Goal: Browse casually: Explore the website without a specific task or goal

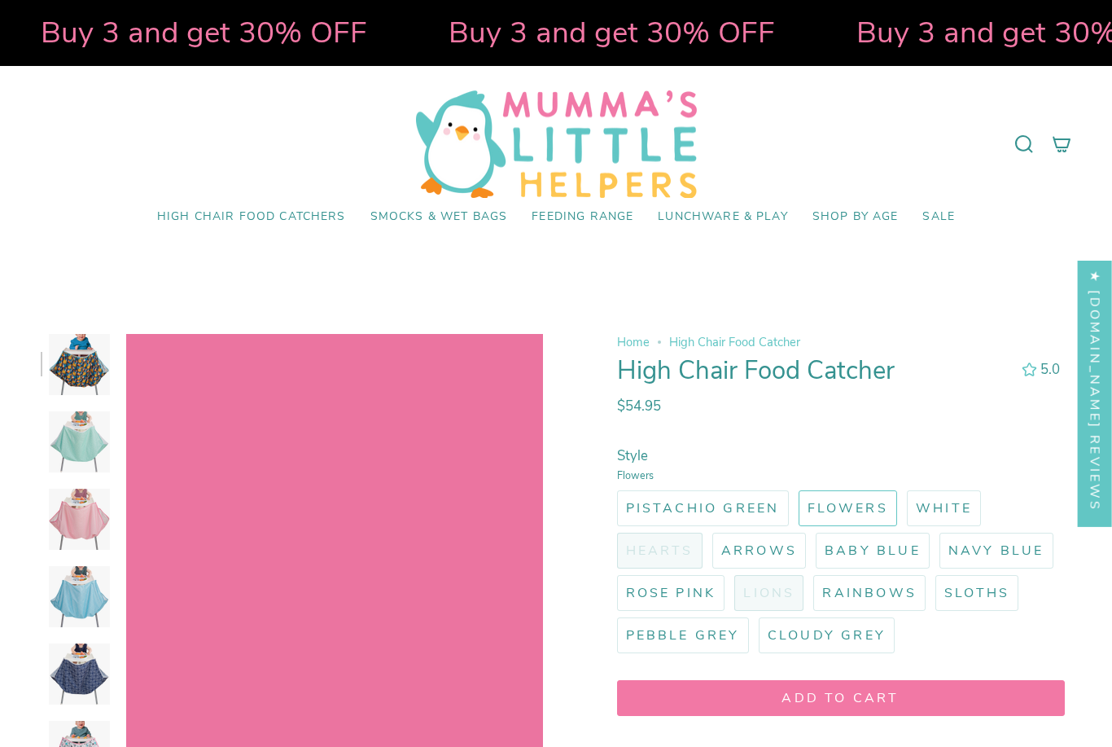
select select "pictures-first"
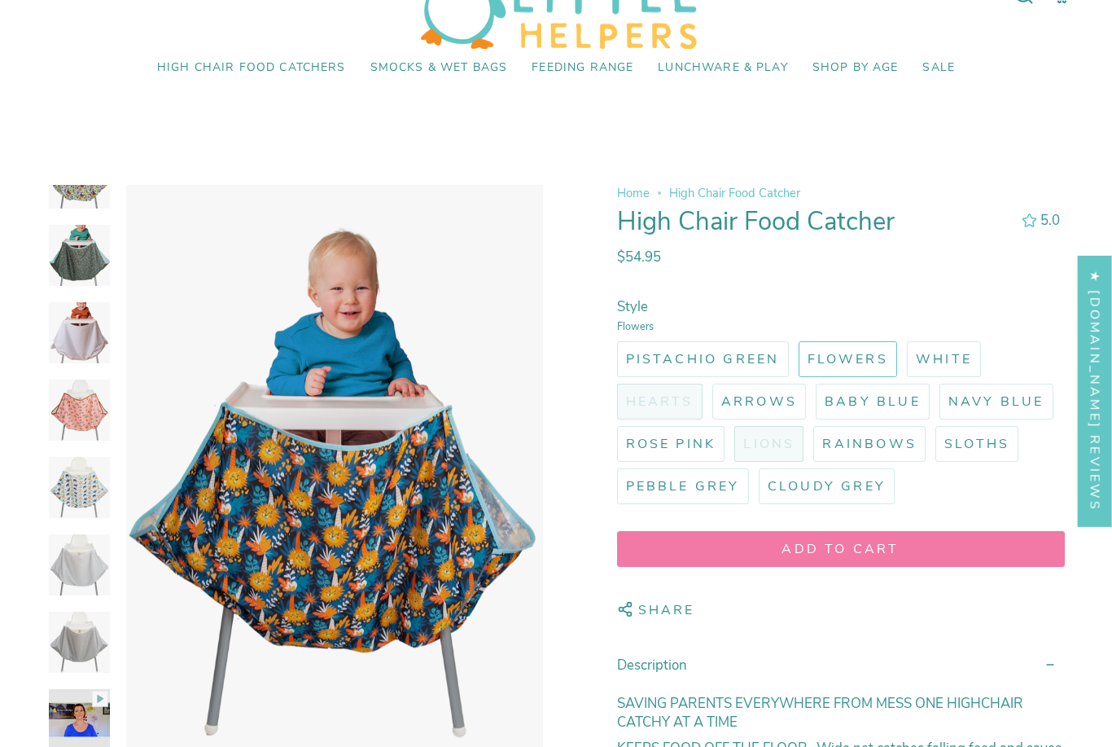
scroll to position [615, 0]
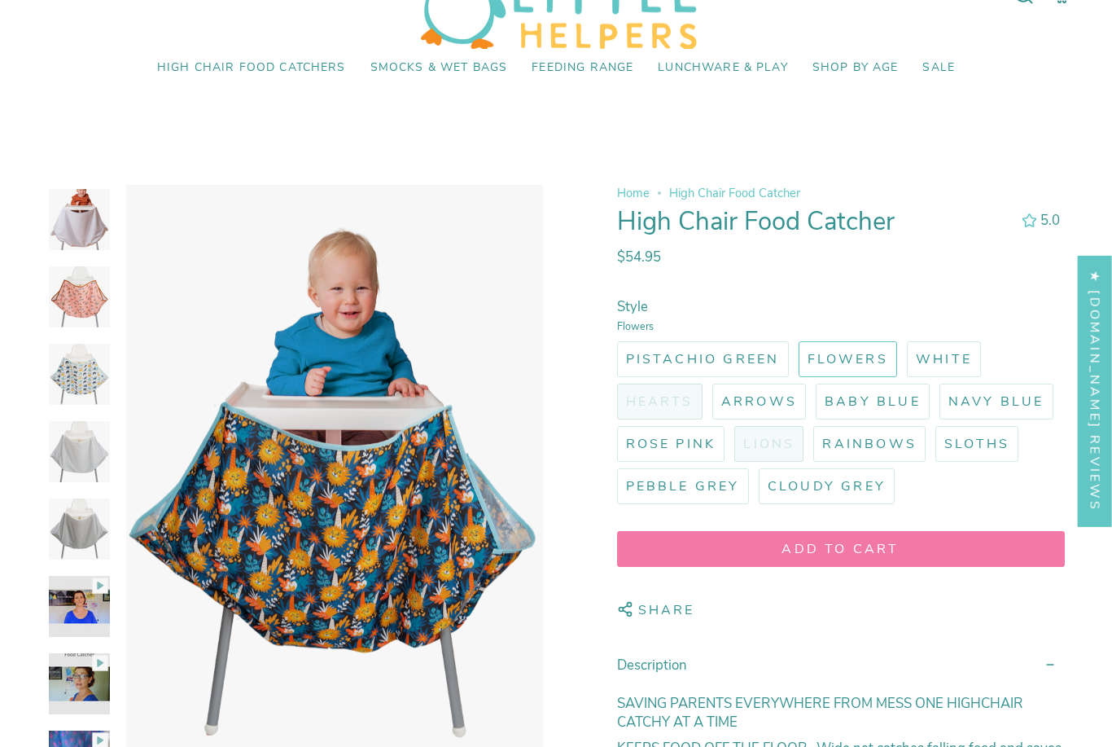
click at [74, 537] on img at bounding box center [79, 528] width 61 height 61
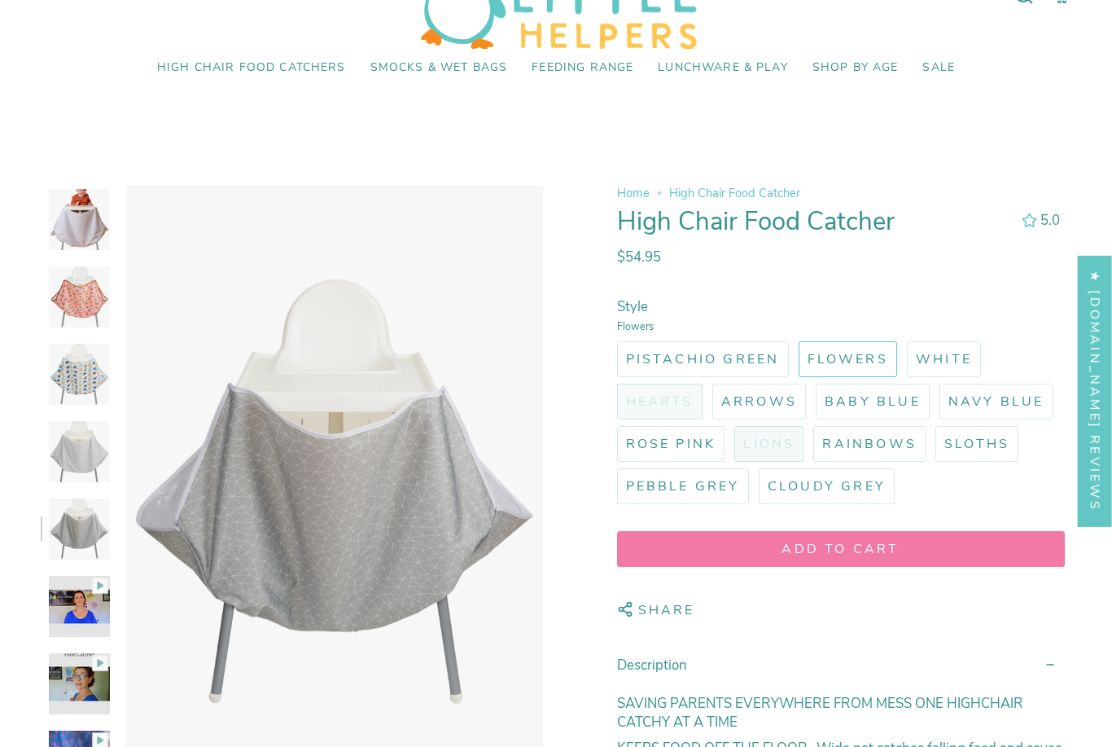
click at [88, 746] on img at bounding box center [79, 760] width 61 height 61
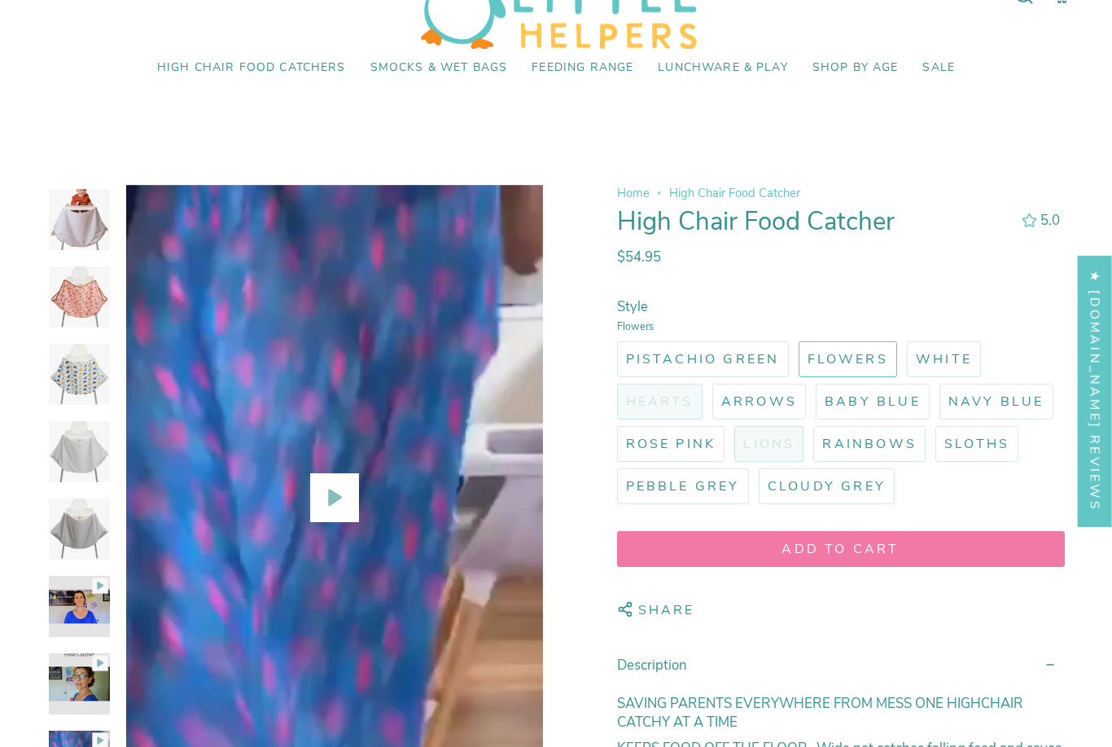
click at [348, 511] on icon "View High Chair Food Catcher" at bounding box center [334, 496] width 33 height 33
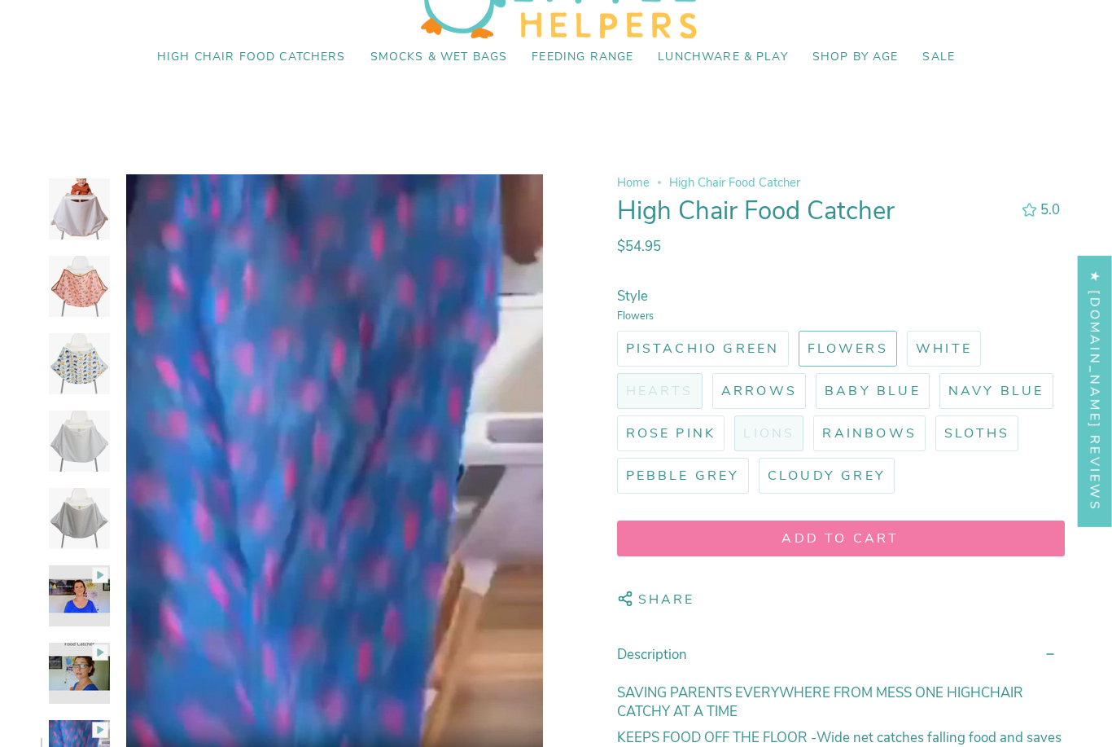
click at [534, 193] on video "High Chair Food Catcher" at bounding box center [334, 486] width 417 height 625
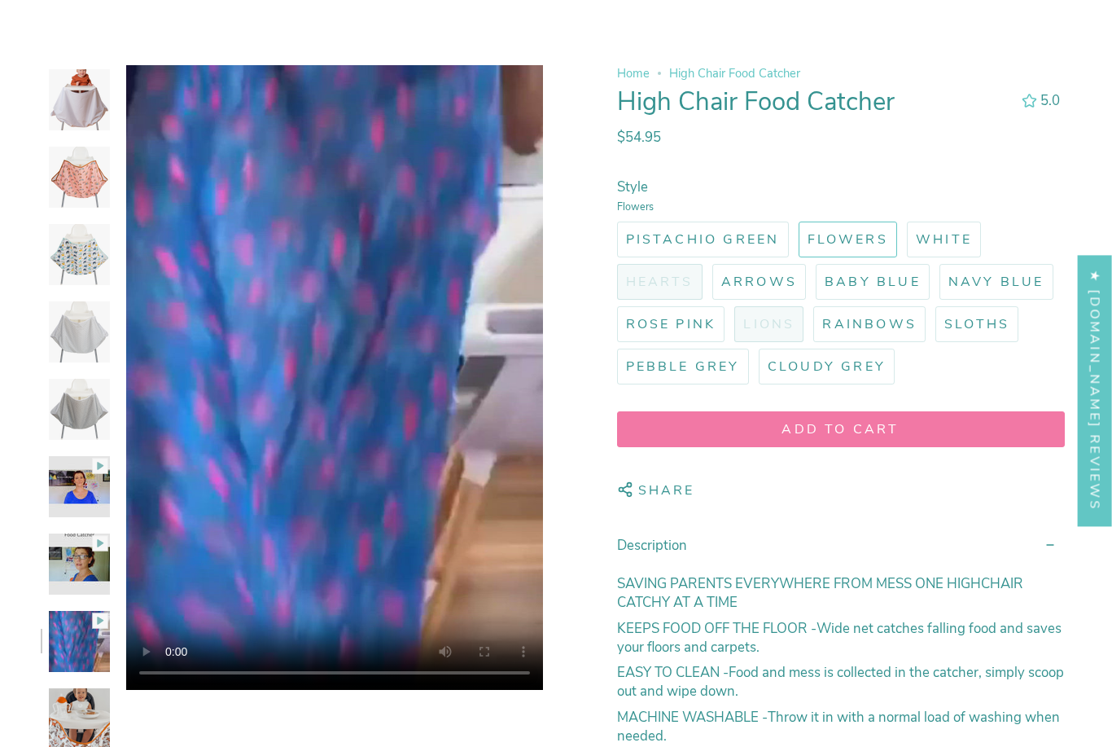
scroll to position [277, 0]
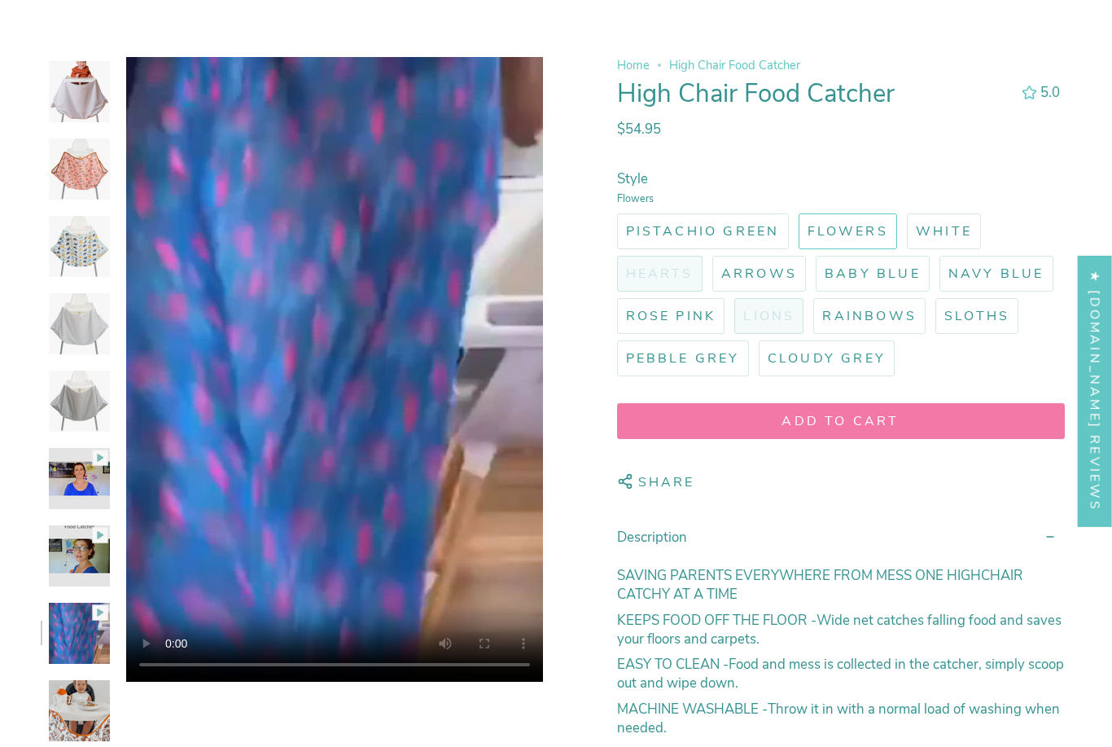
click at [331, 367] on video "High Chair Food Catcher" at bounding box center [334, 369] width 417 height 625
click at [71, 728] on img at bounding box center [79, 710] width 61 height 61
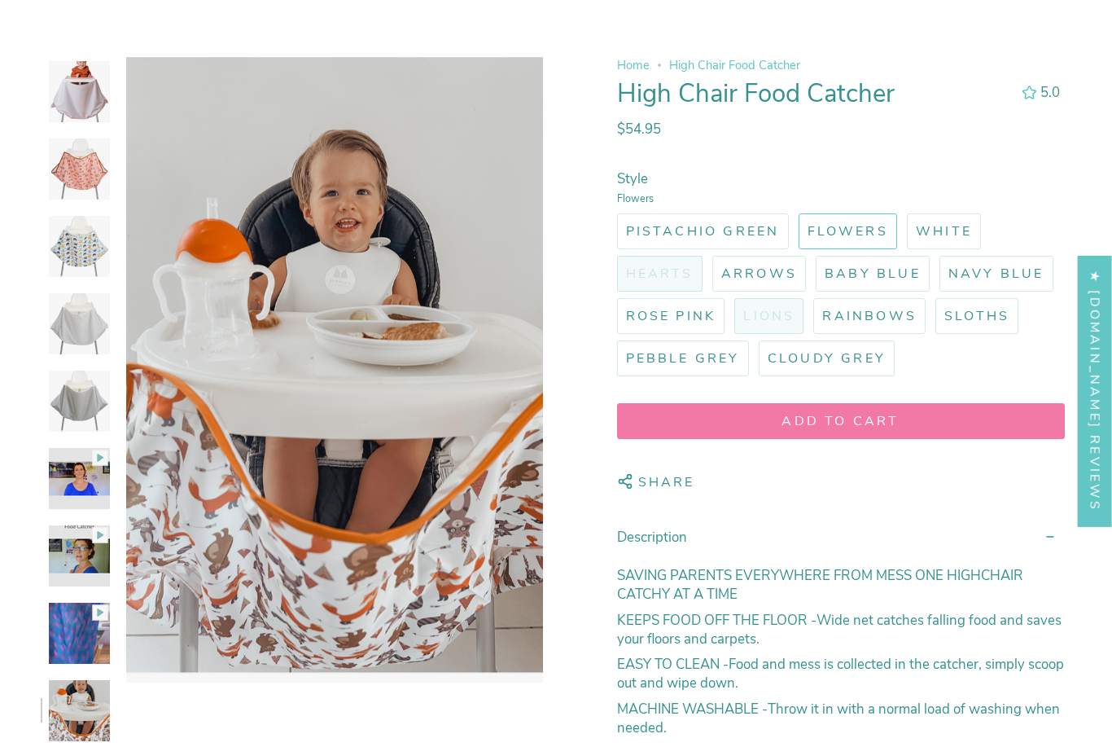
click at [79, 577] on img at bounding box center [79, 555] width 61 height 61
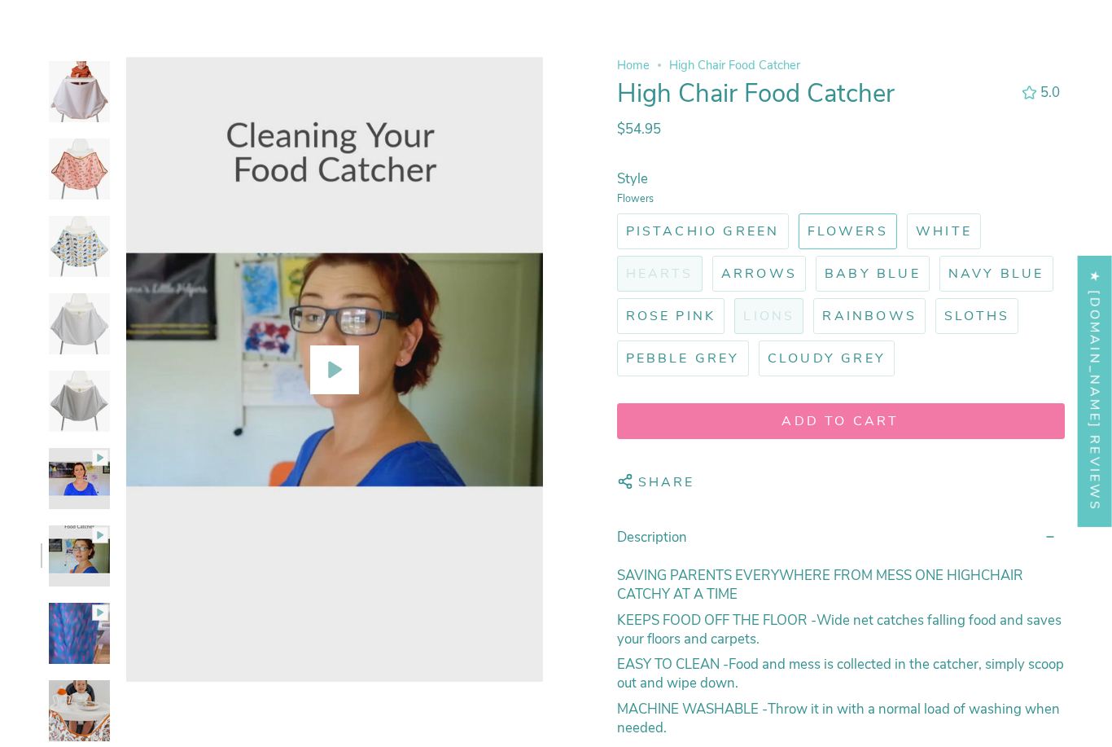
click at [324, 373] on icon "View High Chair Food Catcher" at bounding box center [334, 369] width 33 height 33
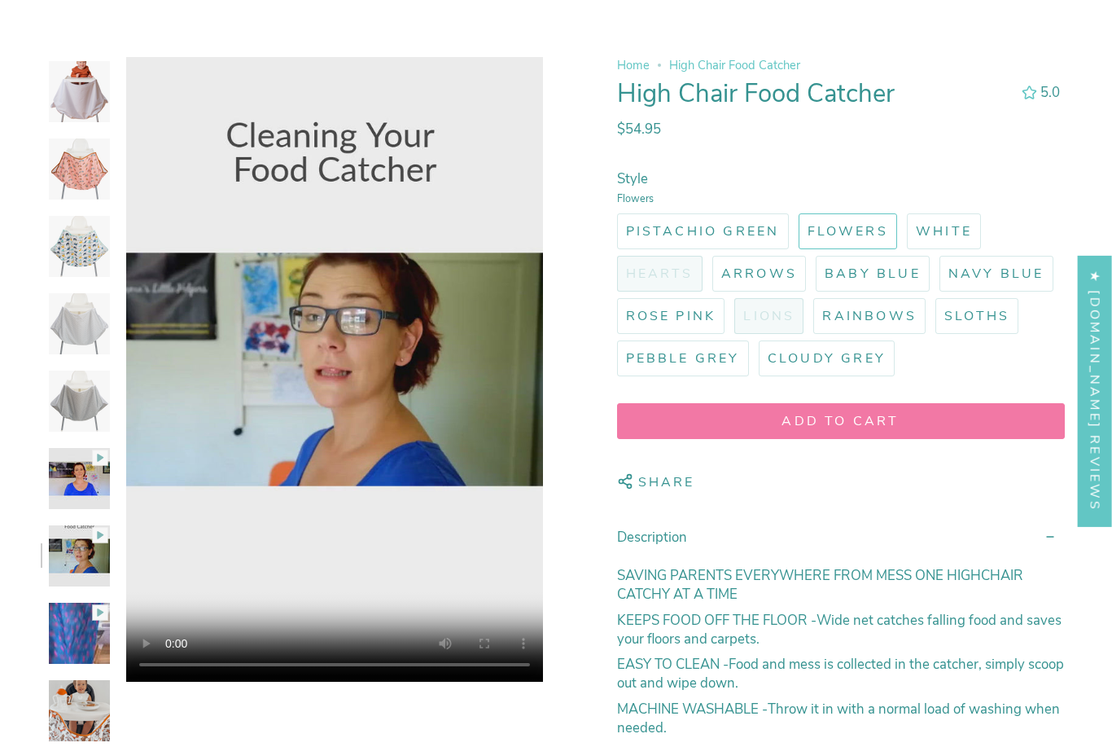
click at [318, 366] on video "High Chair Food Catcher" at bounding box center [334, 369] width 417 height 625
click at [533, 80] on video "High Chair Food Catcher" at bounding box center [334, 369] width 417 height 625
click at [86, 476] on img at bounding box center [79, 478] width 61 height 61
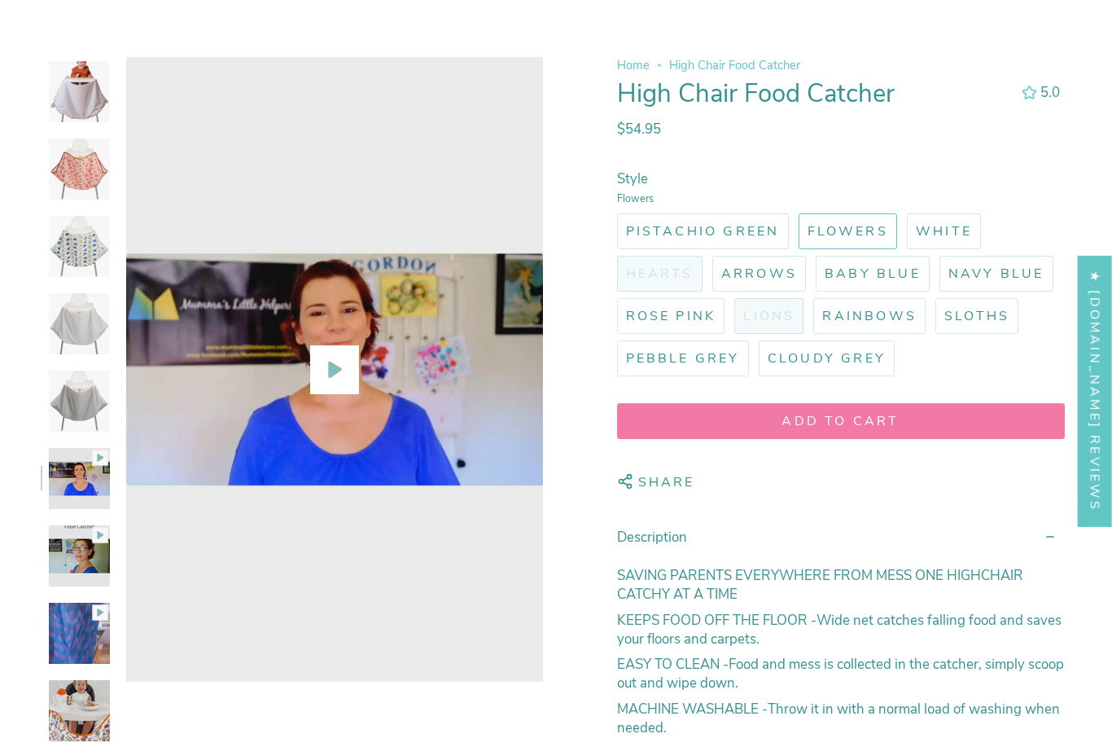
click at [340, 356] on icon "View High Chair Food Catcher" at bounding box center [334, 369] width 33 height 33
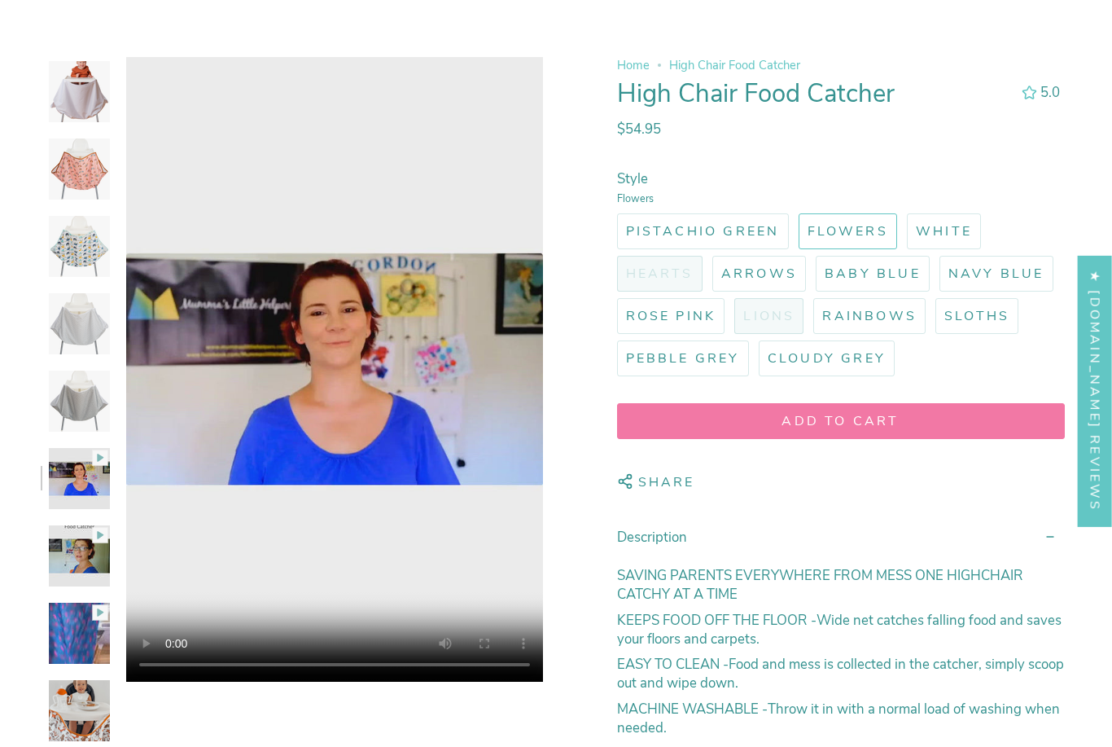
click at [322, 370] on video "High Chair Food Catcher" at bounding box center [334, 369] width 417 height 625
click at [522, 64] on video "High Chair Food Catcher" at bounding box center [334, 369] width 417 height 625
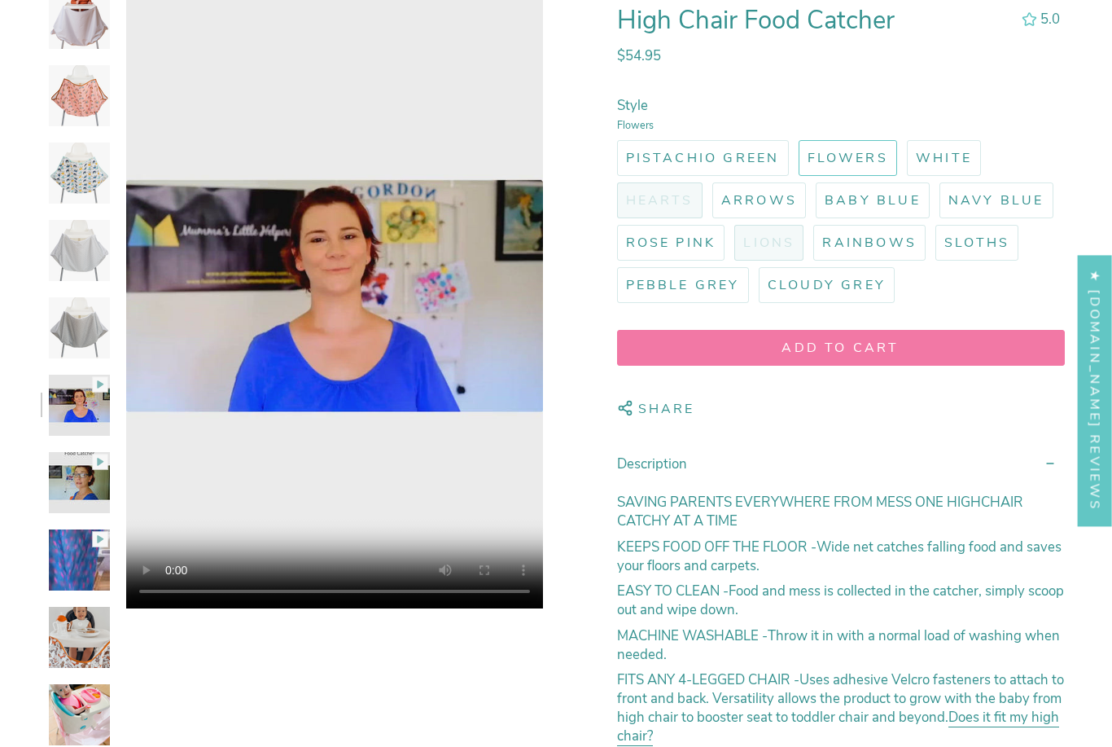
scroll to position [366, 0]
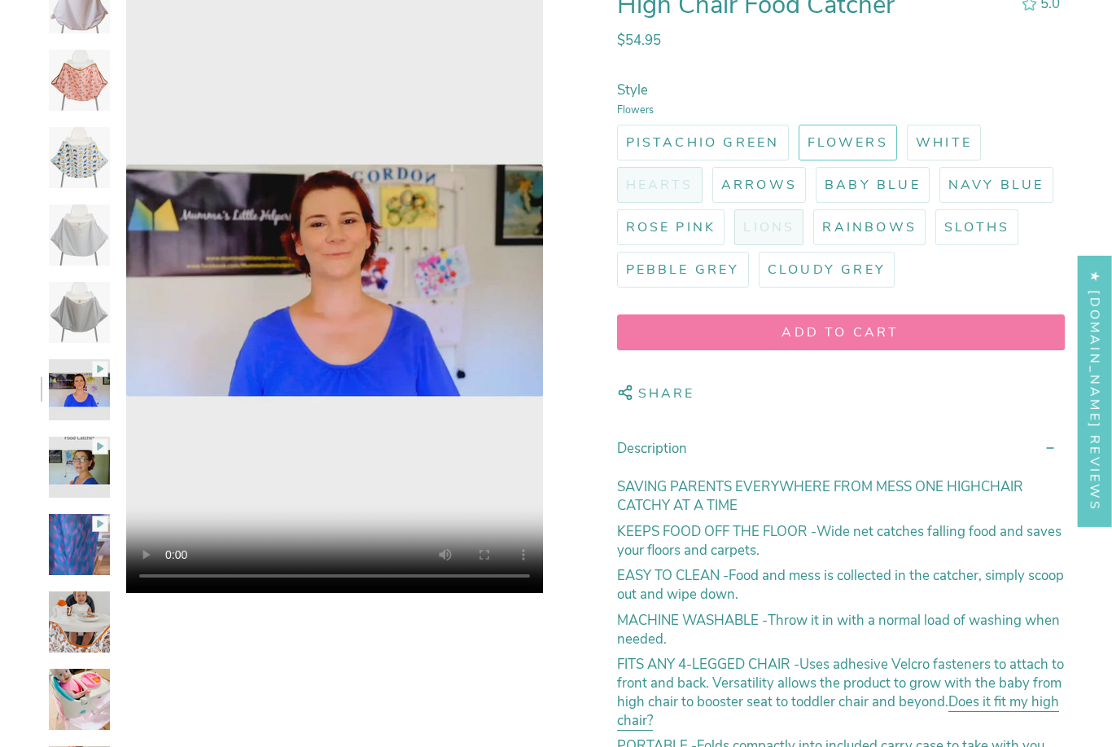
click at [93, 544] on img at bounding box center [79, 544] width 61 height 61
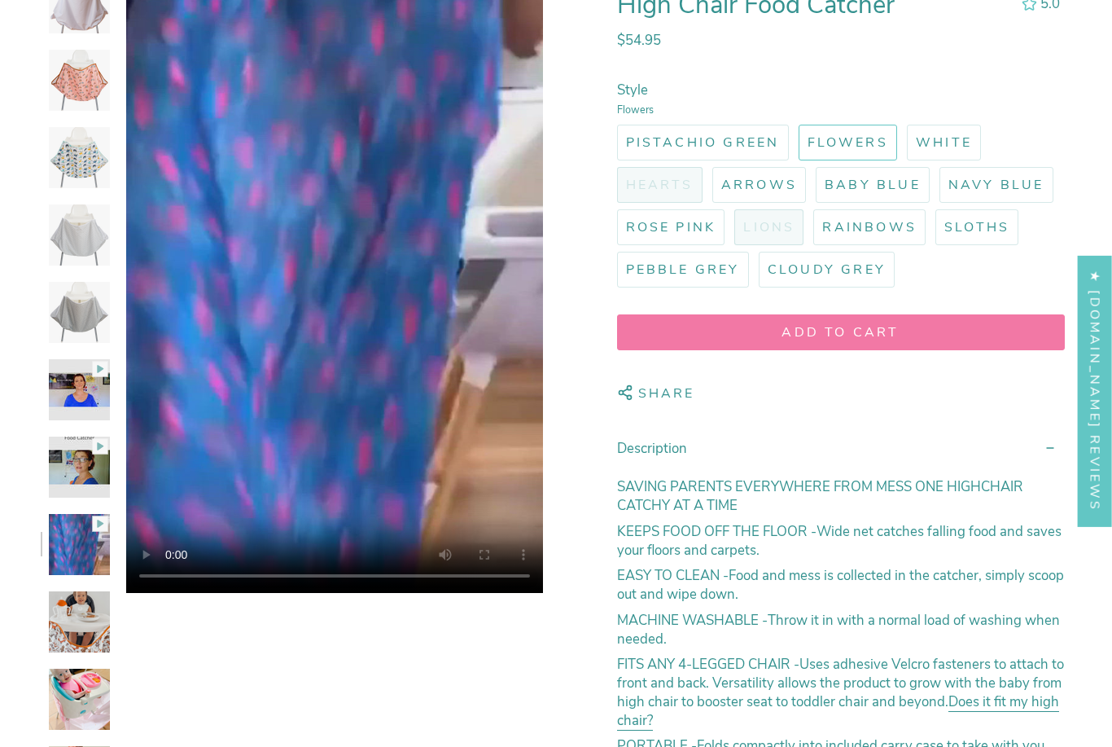
click at [342, 272] on video "High Chair Food Catcher" at bounding box center [334, 280] width 417 height 625
click at [510, 78] on video "High Chair Food Catcher" at bounding box center [334, 280] width 417 height 625
click at [96, 646] on img at bounding box center [79, 621] width 61 height 61
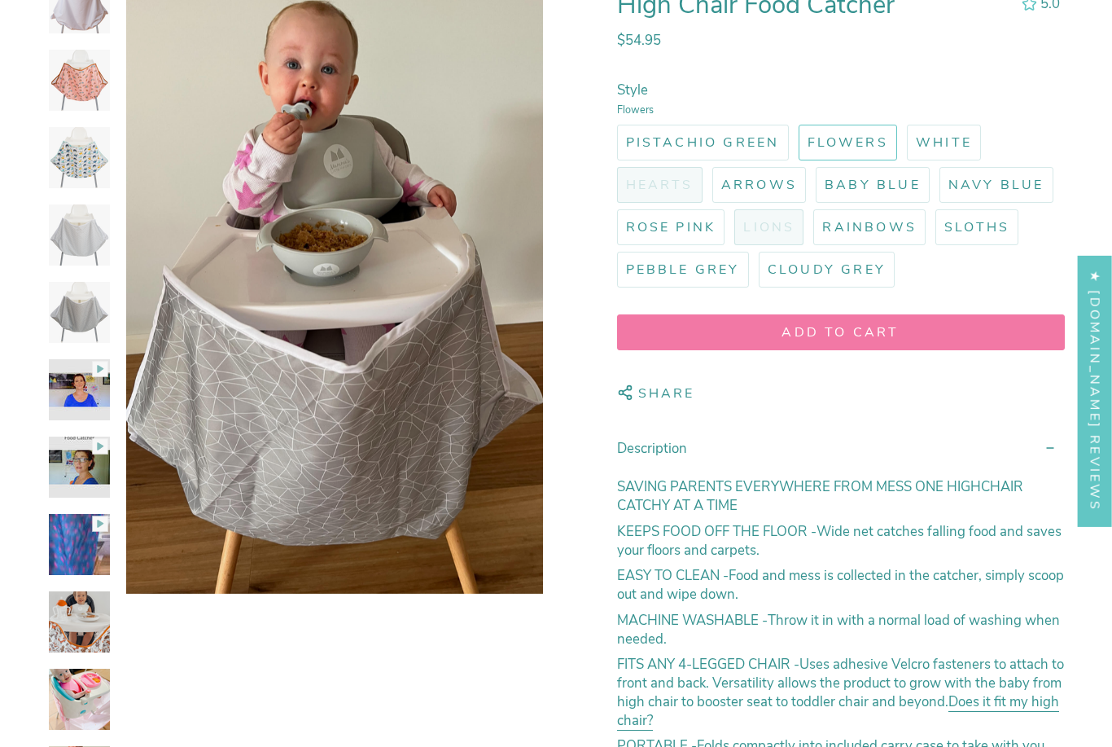
click at [66, 710] on img at bounding box center [79, 698] width 61 height 61
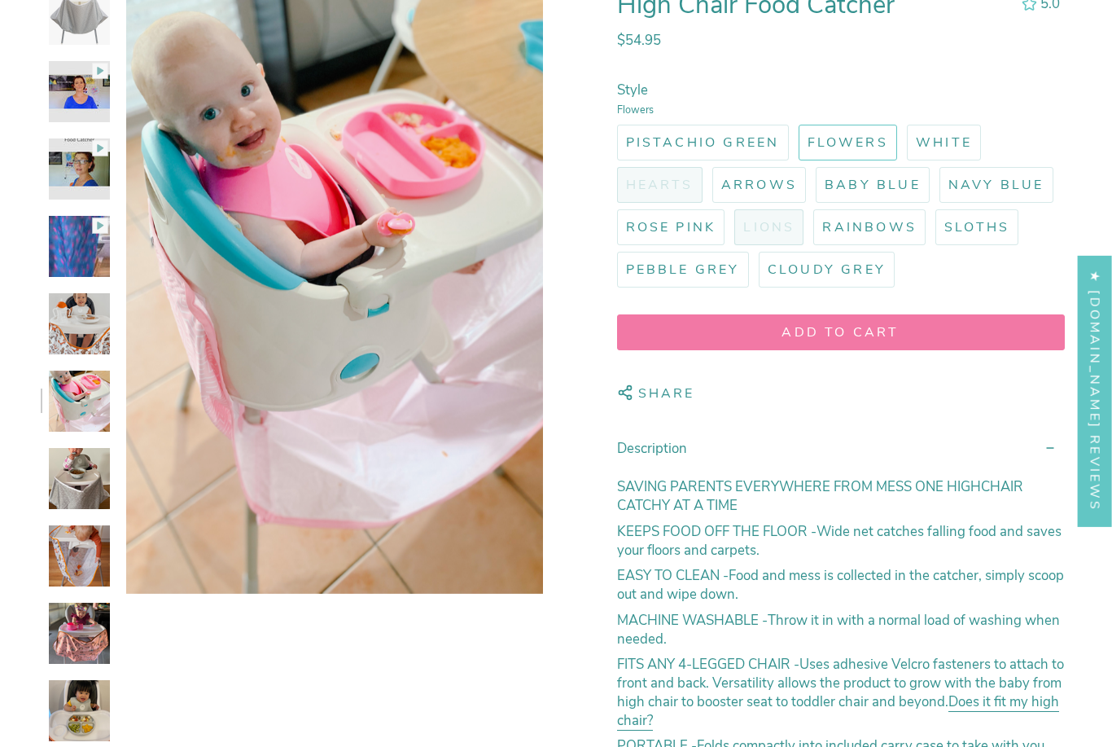
scroll to position [978, 0]
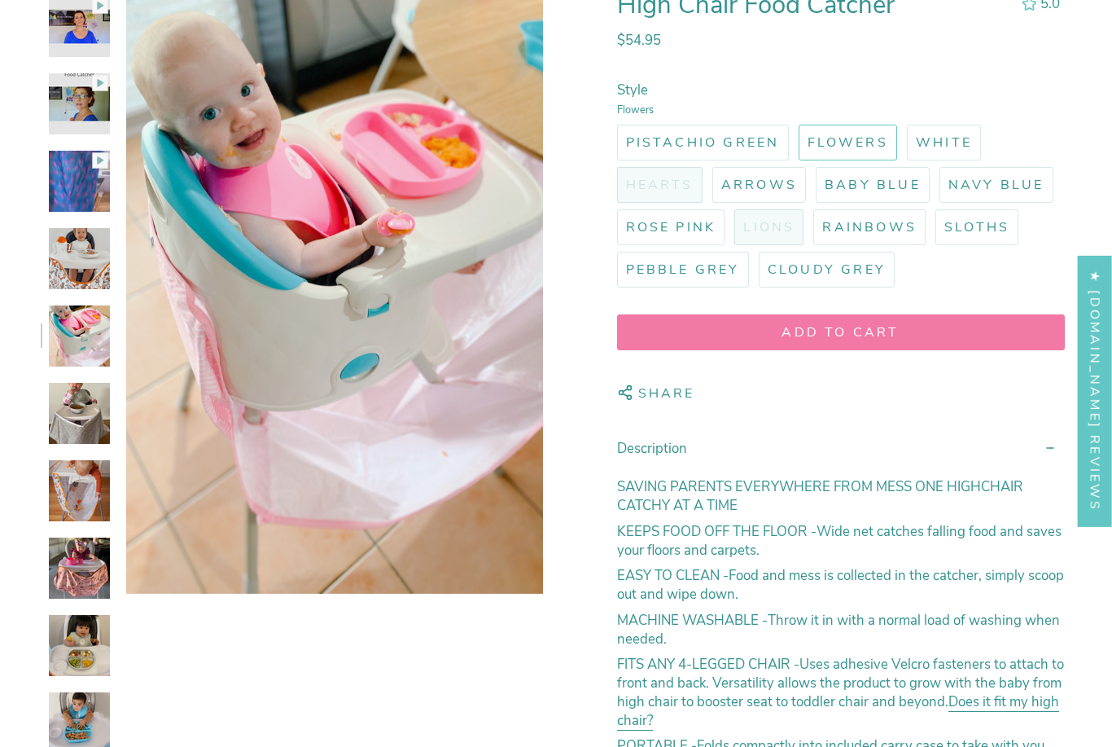
click at [72, 638] on img at bounding box center [79, 645] width 61 height 61
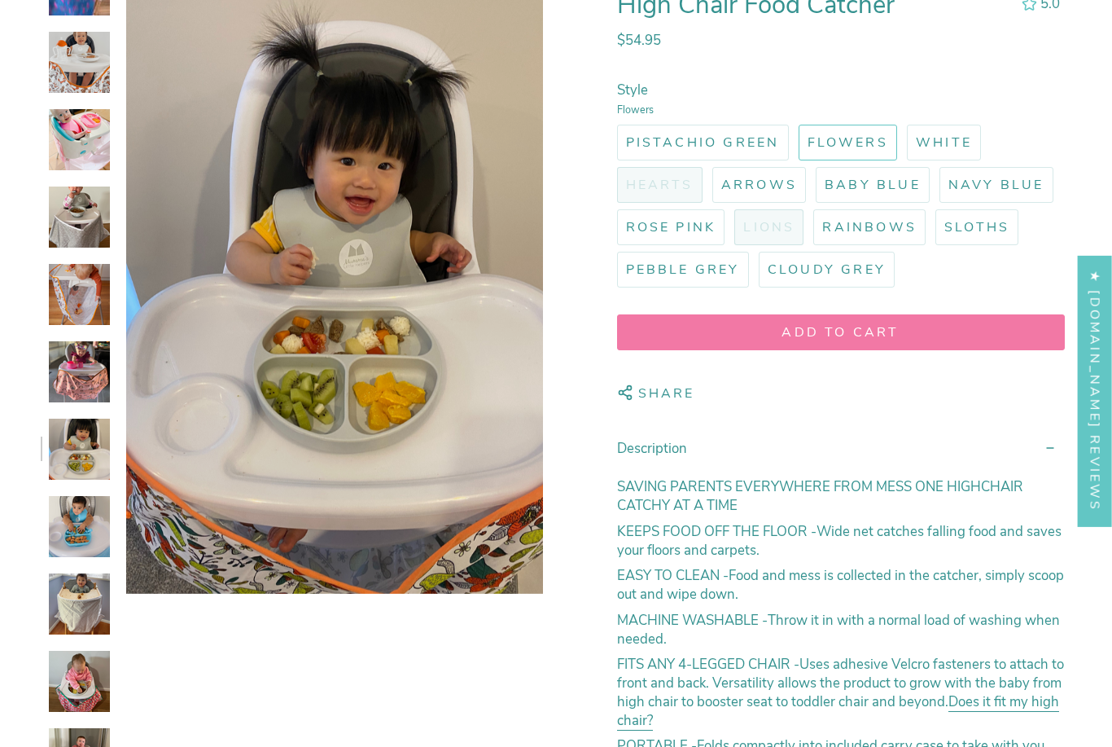
scroll to position [1240, 0]
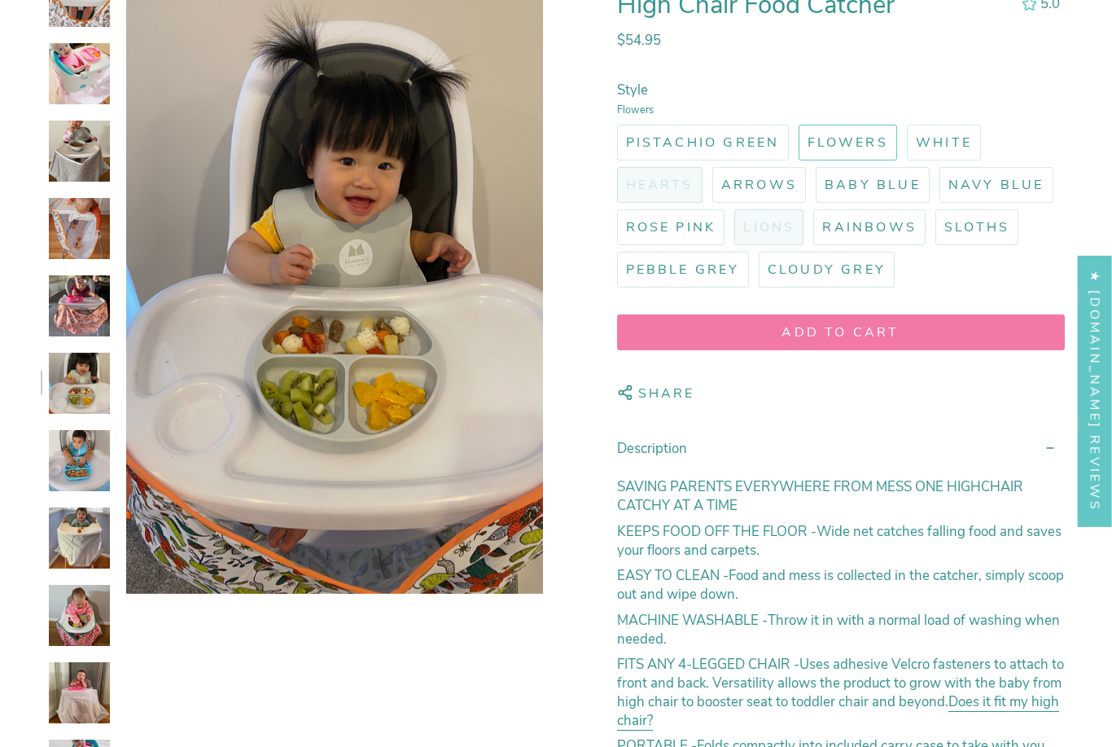
click at [71, 555] on img at bounding box center [79, 537] width 61 height 61
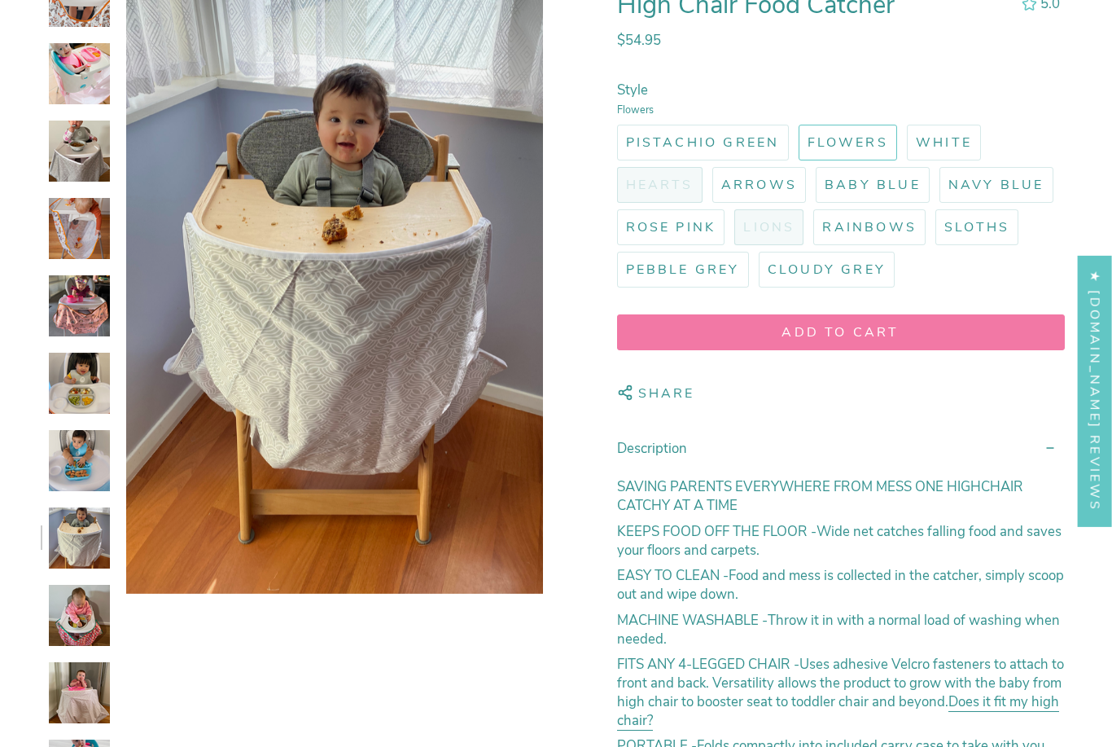
click at [67, 694] on img at bounding box center [79, 692] width 61 height 61
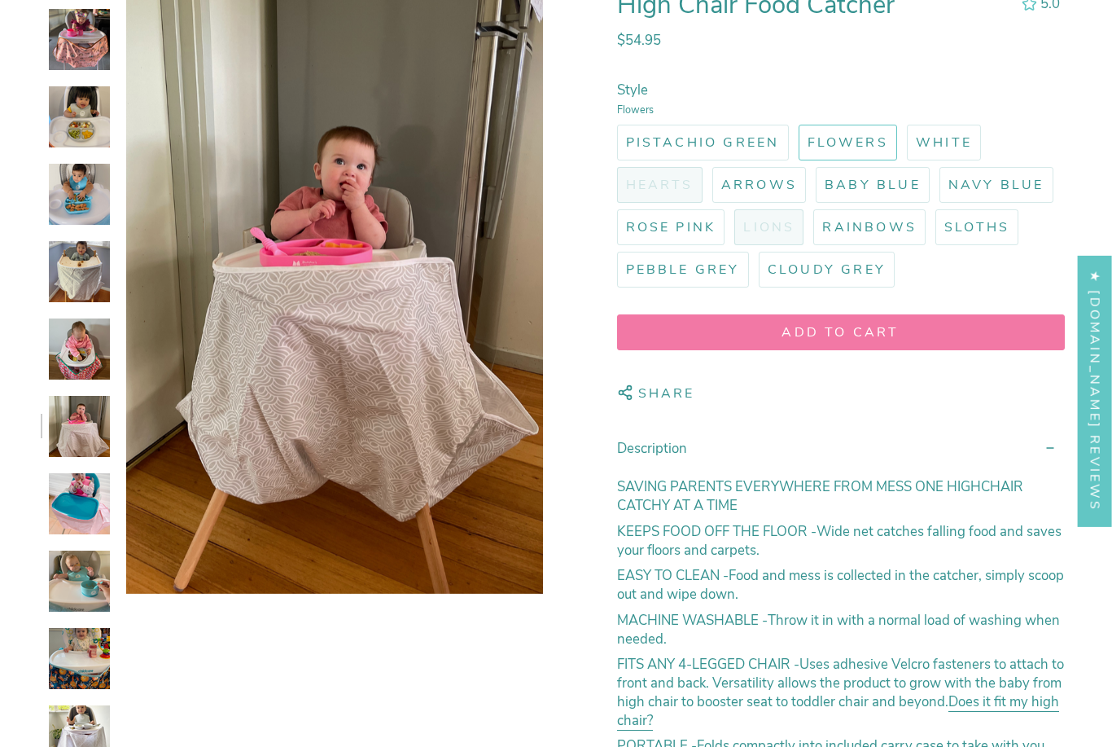
scroll to position [1574, 0]
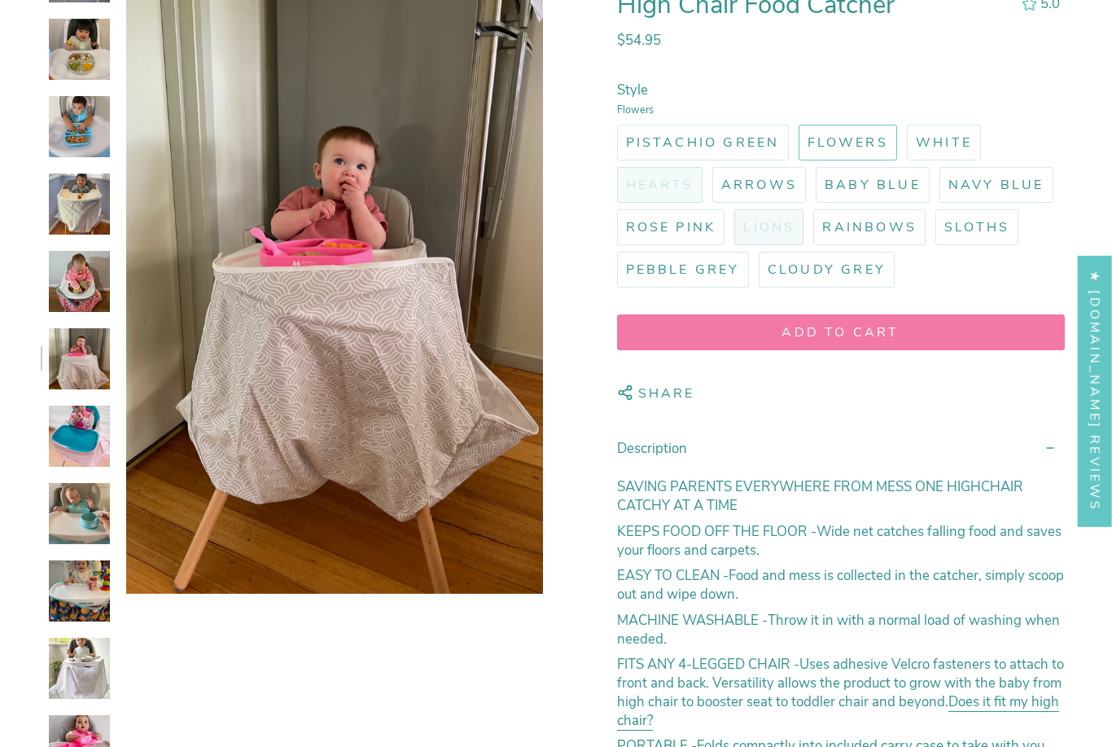
click at [66, 667] on img at bounding box center [79, 667] width 61 height 61
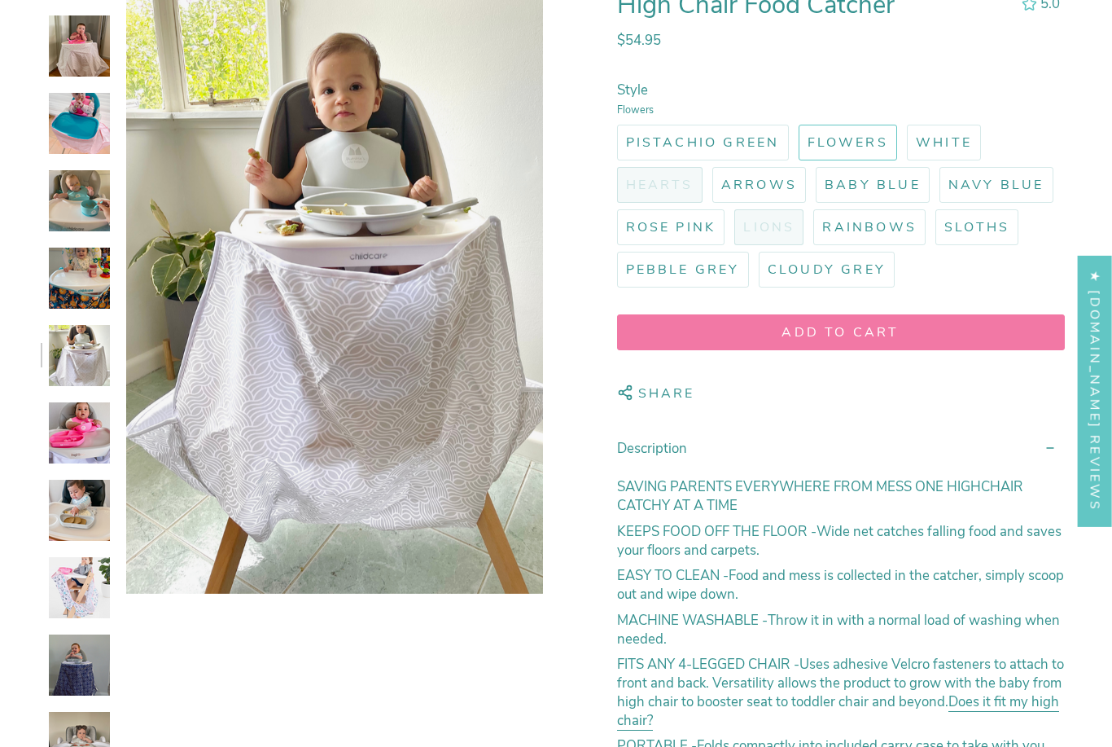
scroll to position [1912, 0]
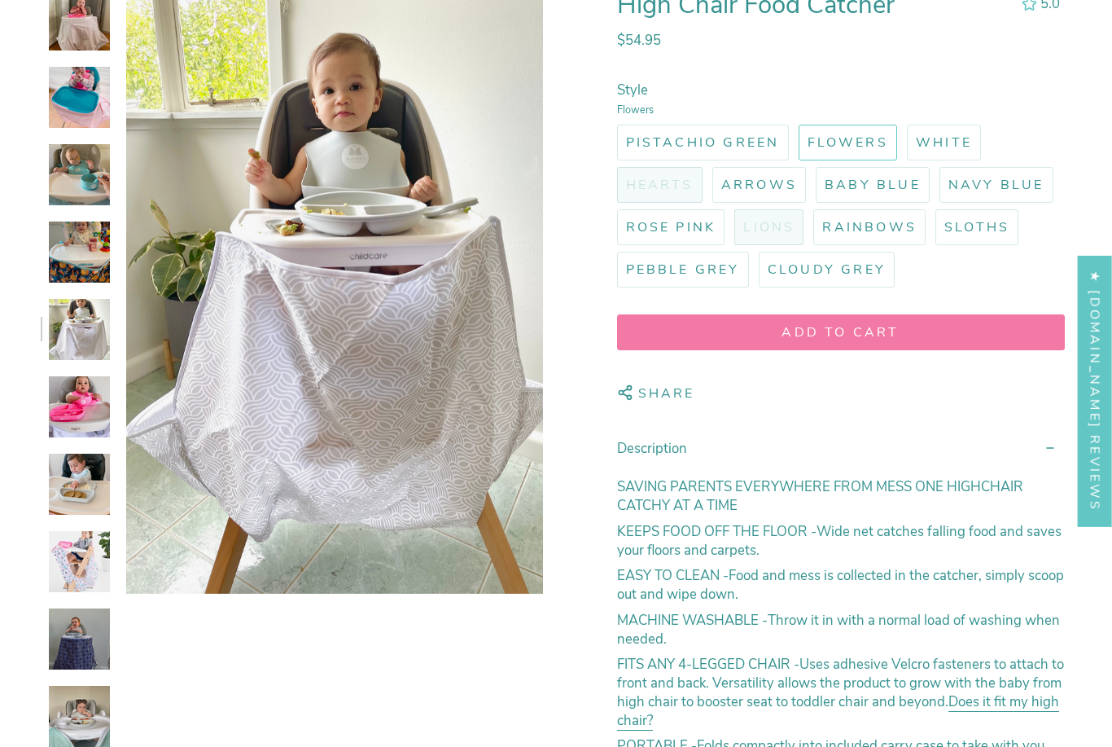
click at [77, 574] on img at bounding box center [79, 561] width 61 height 61
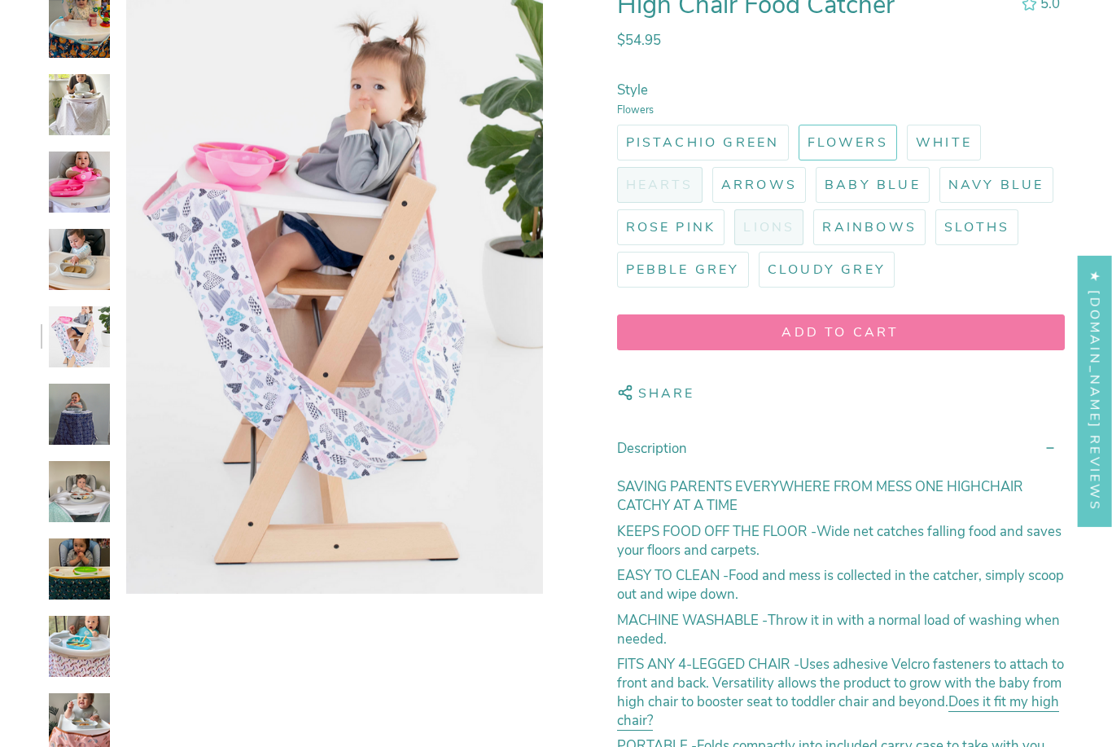
scroll to position [2138, 0]
click at [62, 644] on img at bounding box center [79, 645] width 61 height 61
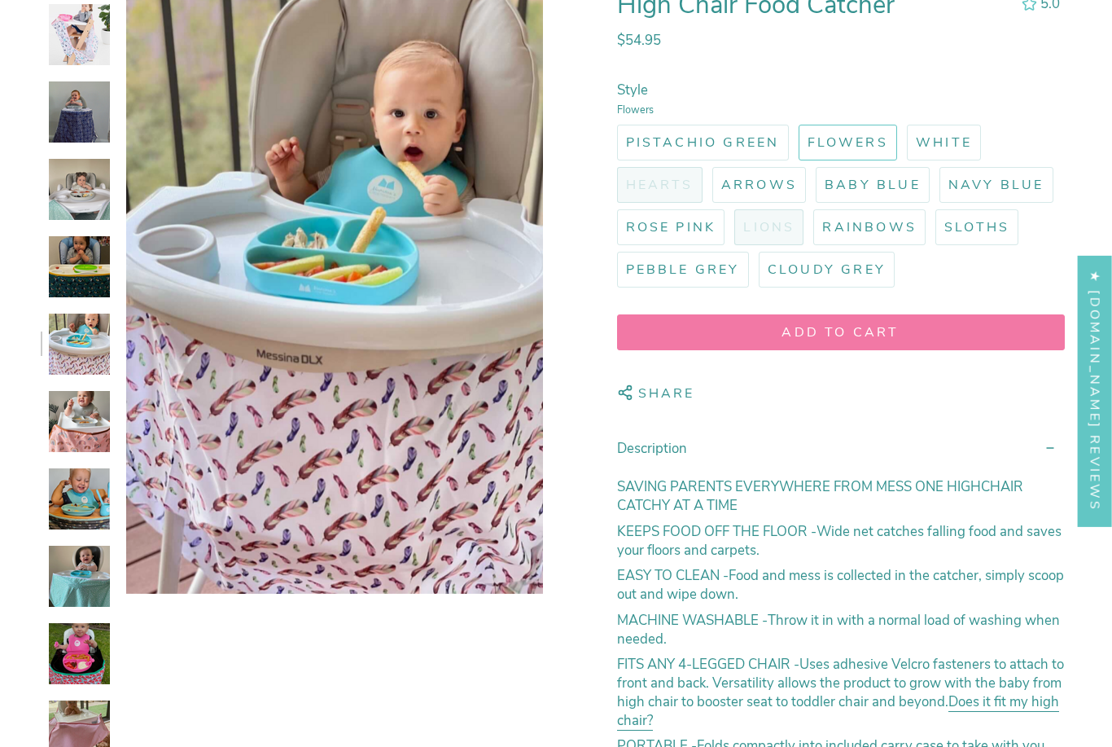
scroll to position [2492, 0]
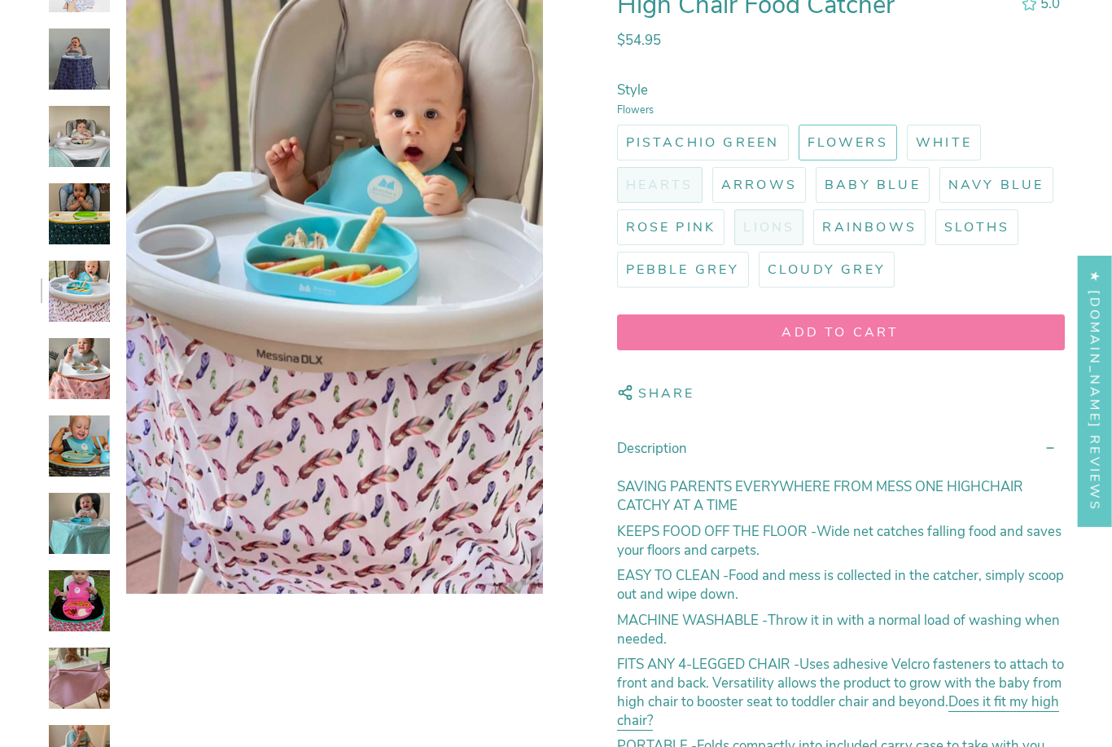
click at [58, 550] on img at bounding box center [79, 523] width 61 height 61
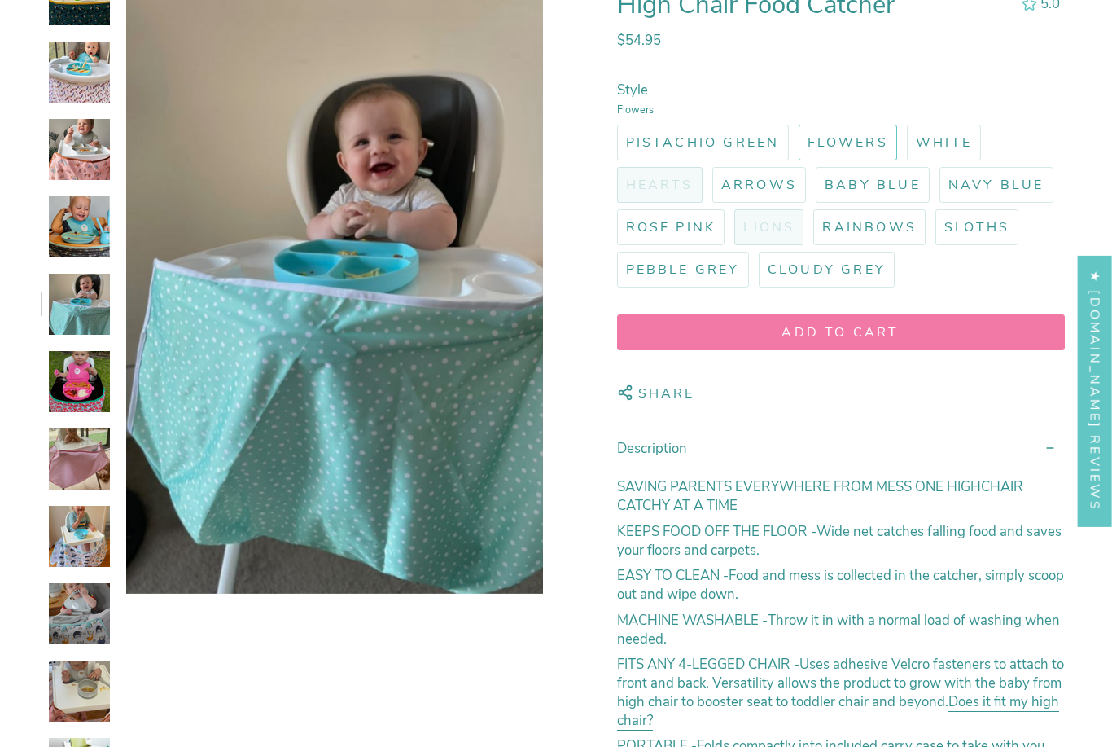
scroll to position [2719, 0]
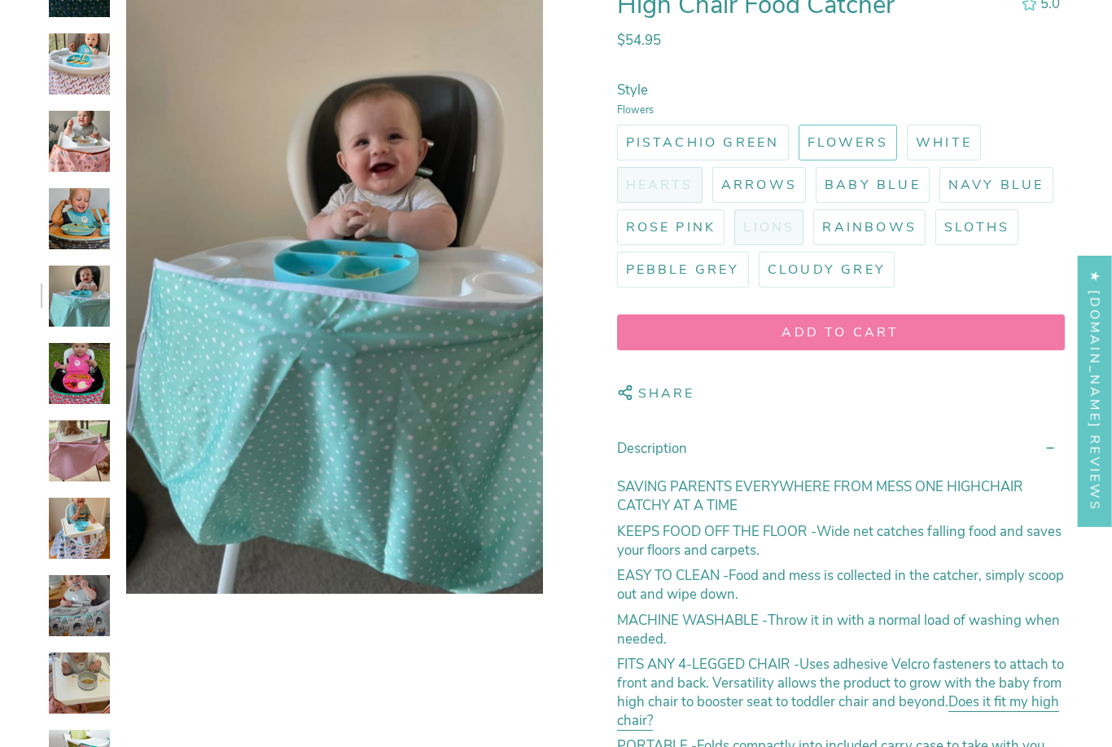
click at [64, 603] on img at bounding box center [79, 605] width 61 height 61
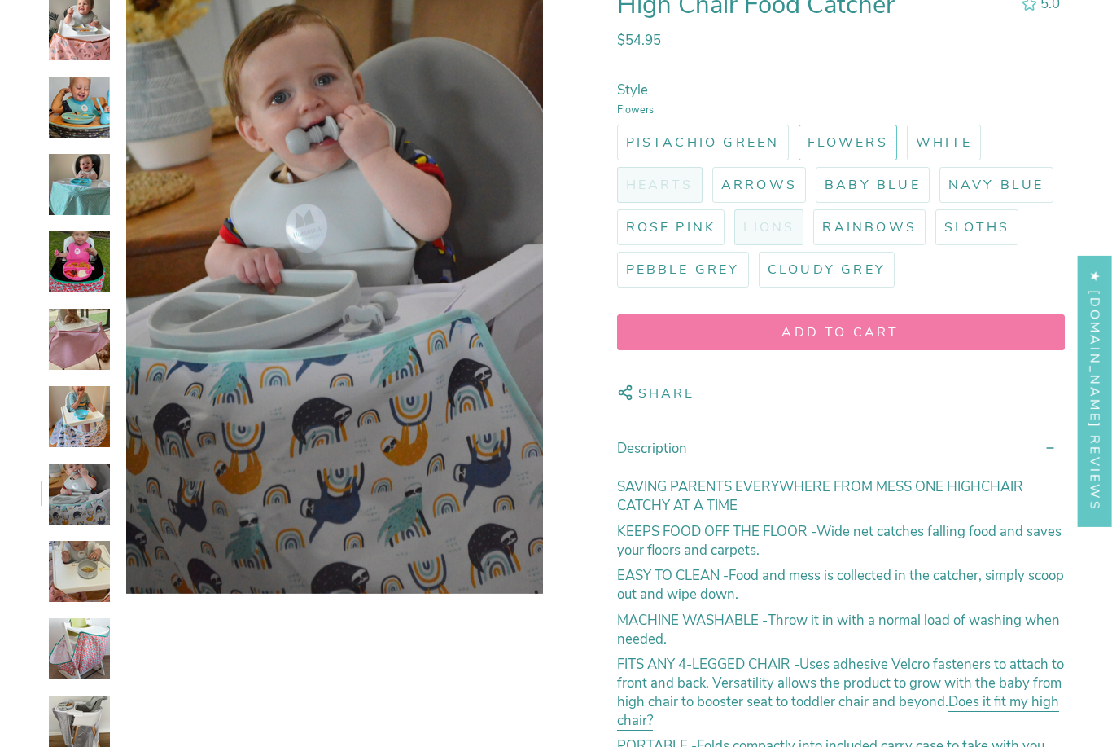
scroll to position [2982, 0]
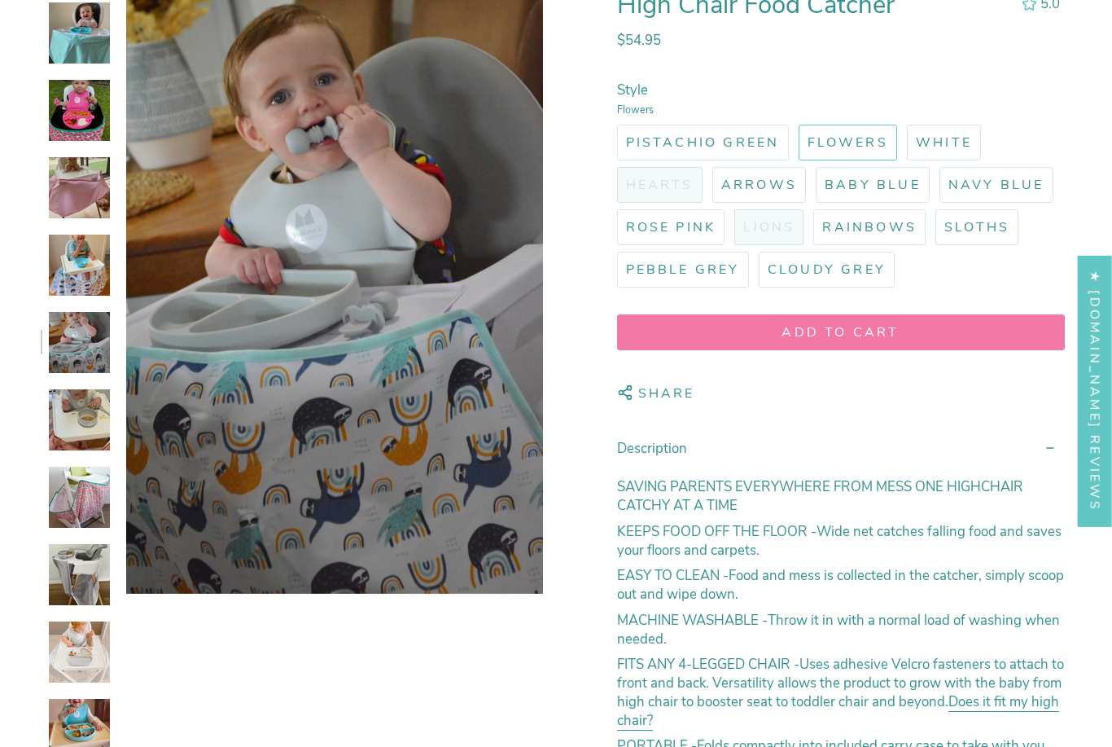
click at [61, 583] on img at bounding box center [79, 574] width 61 height 61
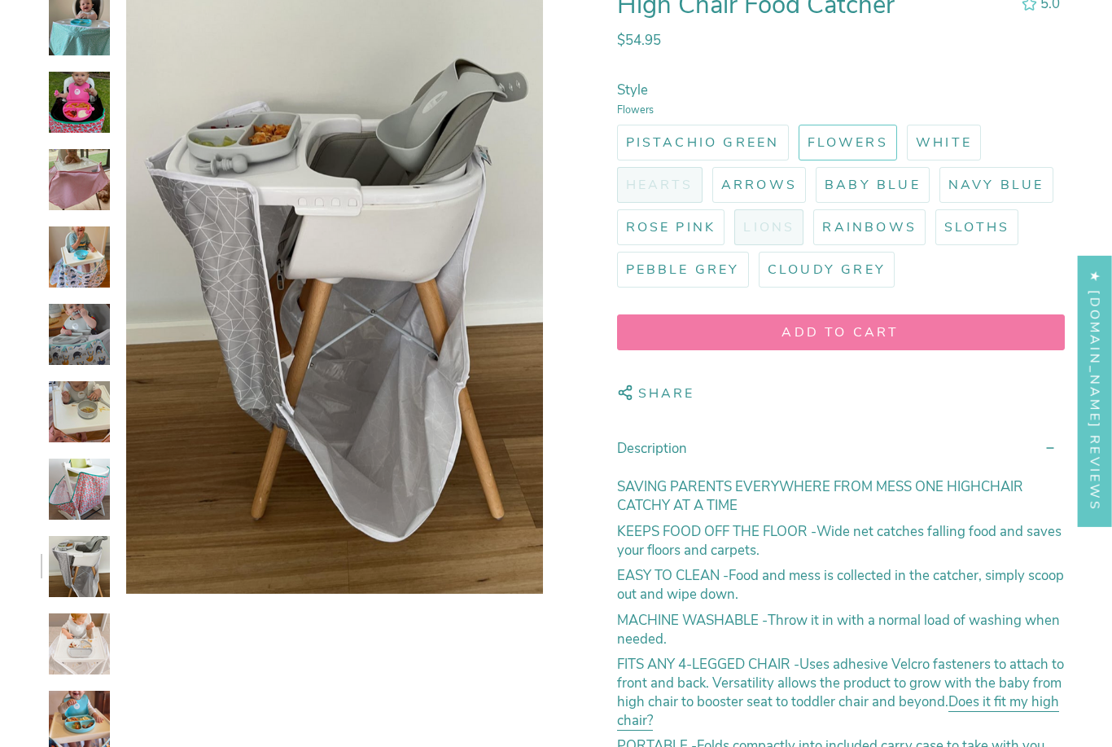
scroll to position [2990, 0]
click at [68, 728] on img at bounding box center [79, 721] width 61 height 61
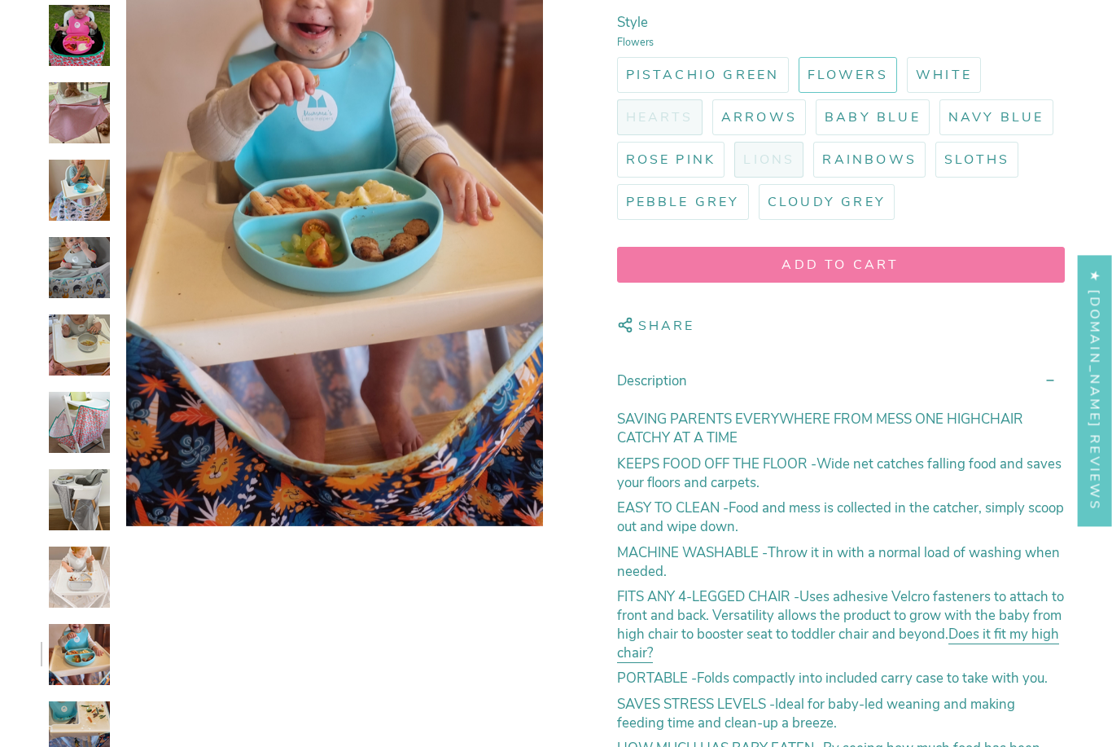
scroll to position [697, 0]
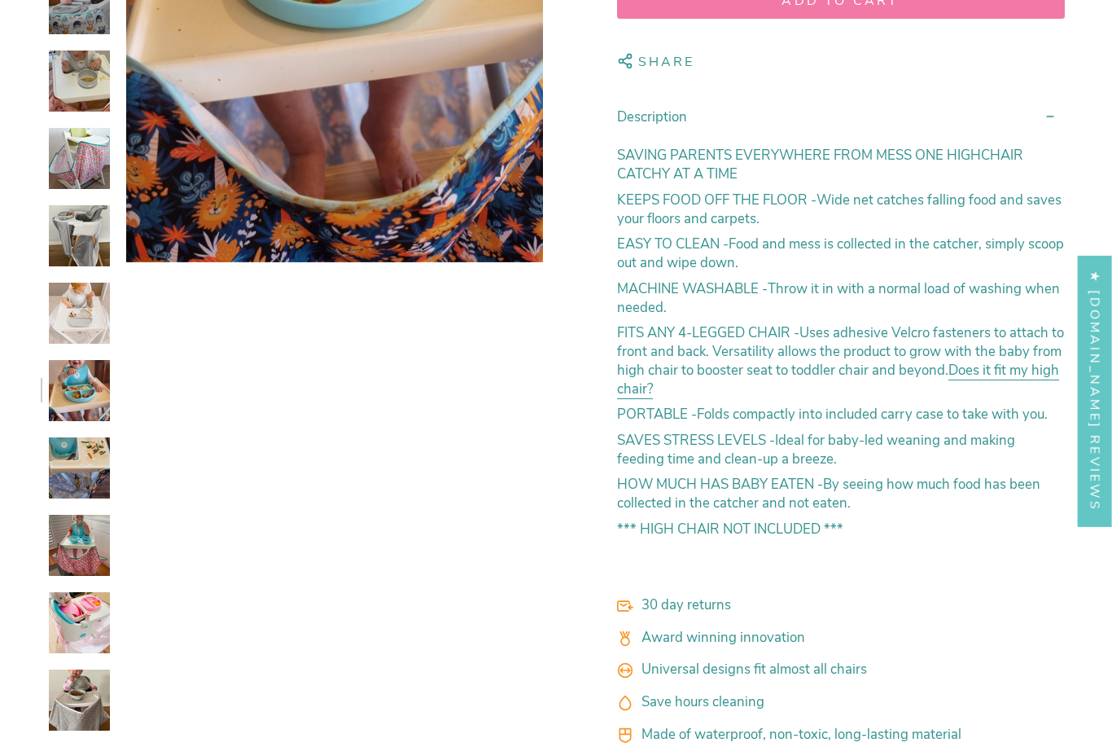
click at [72, 567] on img at bounding box center [79, 545] width 61 height 61
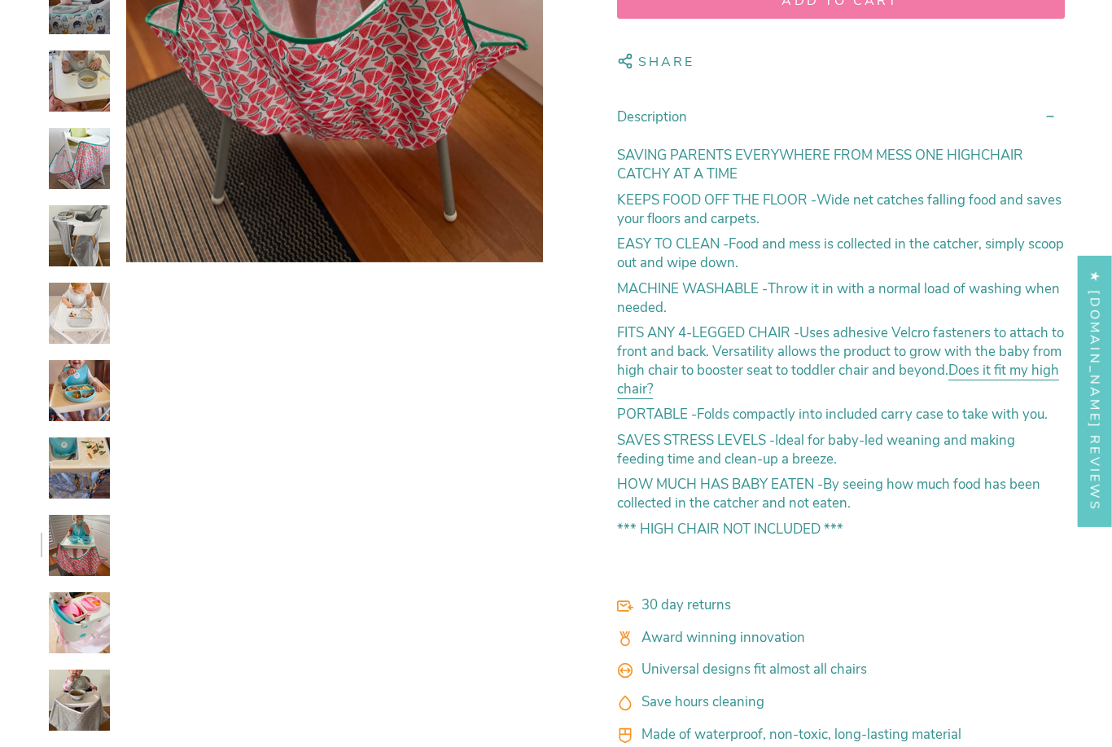
click at [75, 704] on img at bounding box center [79, 699] width 61 height 61
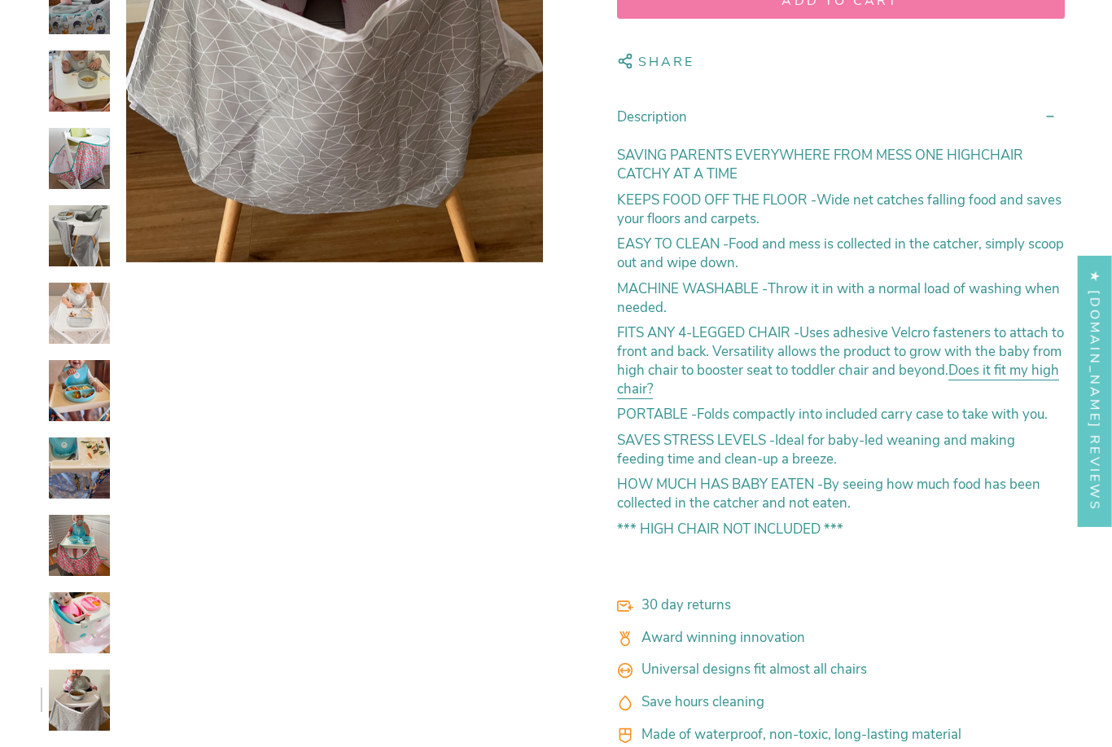
click at [67, 692] on img at bounding box center [79, 699] width 61 height 61
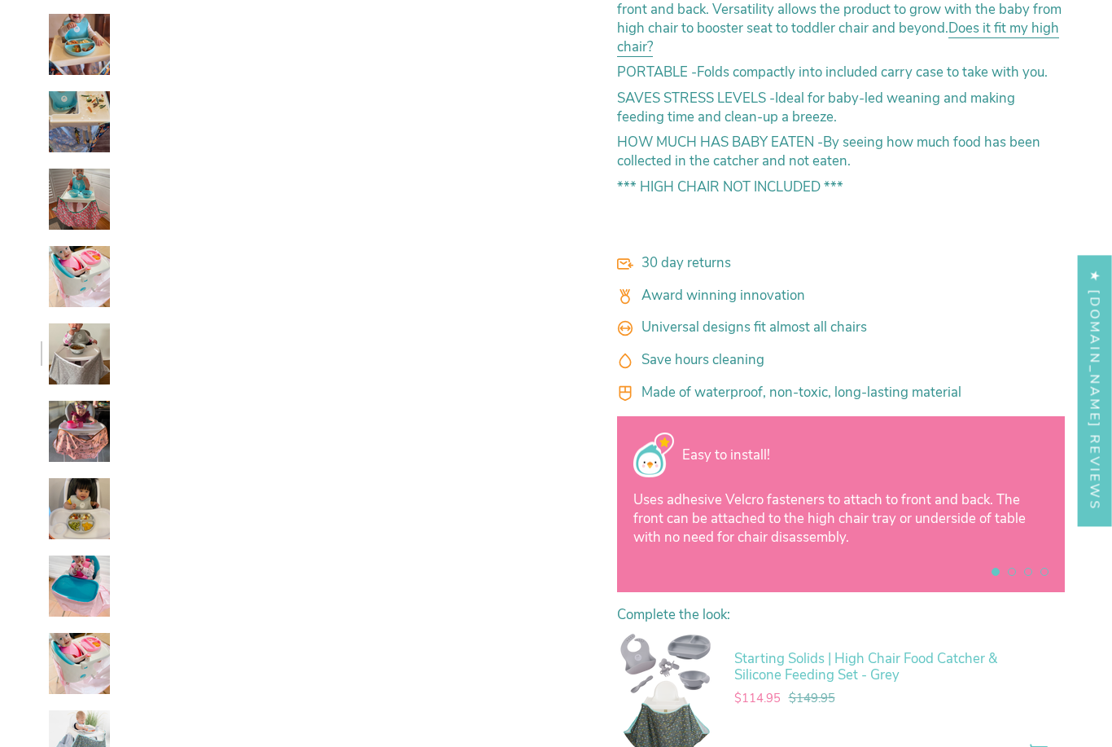
scroll to position [1053, 0]
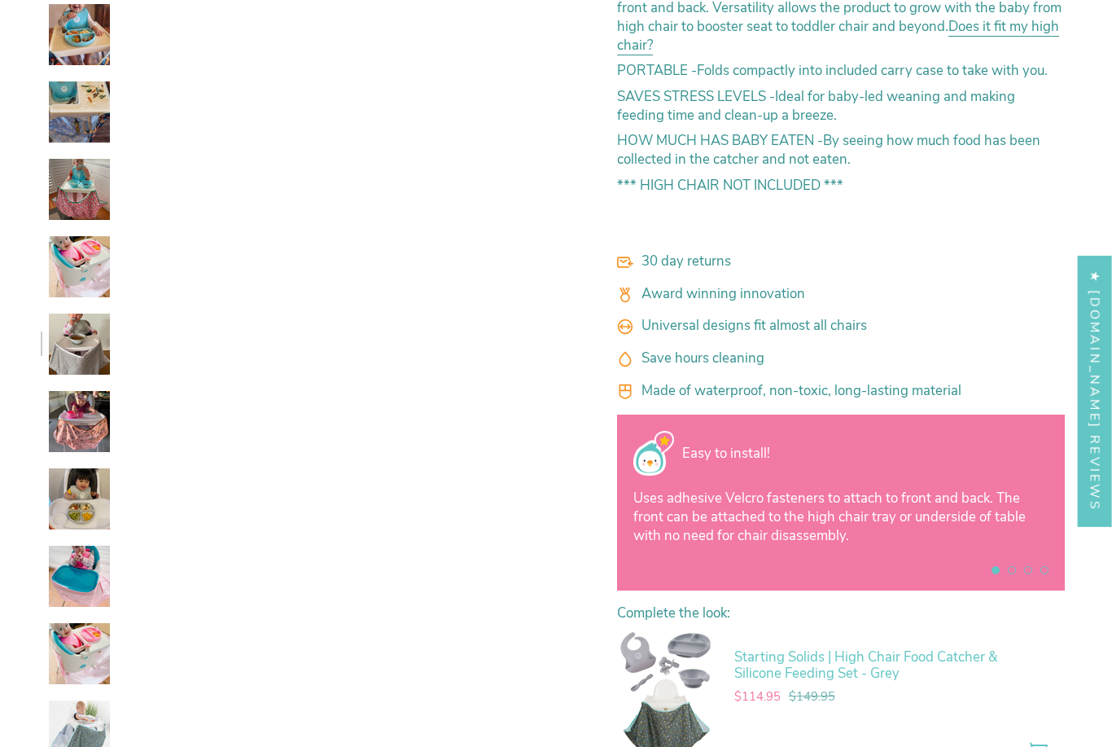
click at [72, 528] on img at bounding box center [79, 498] width 61 height 61
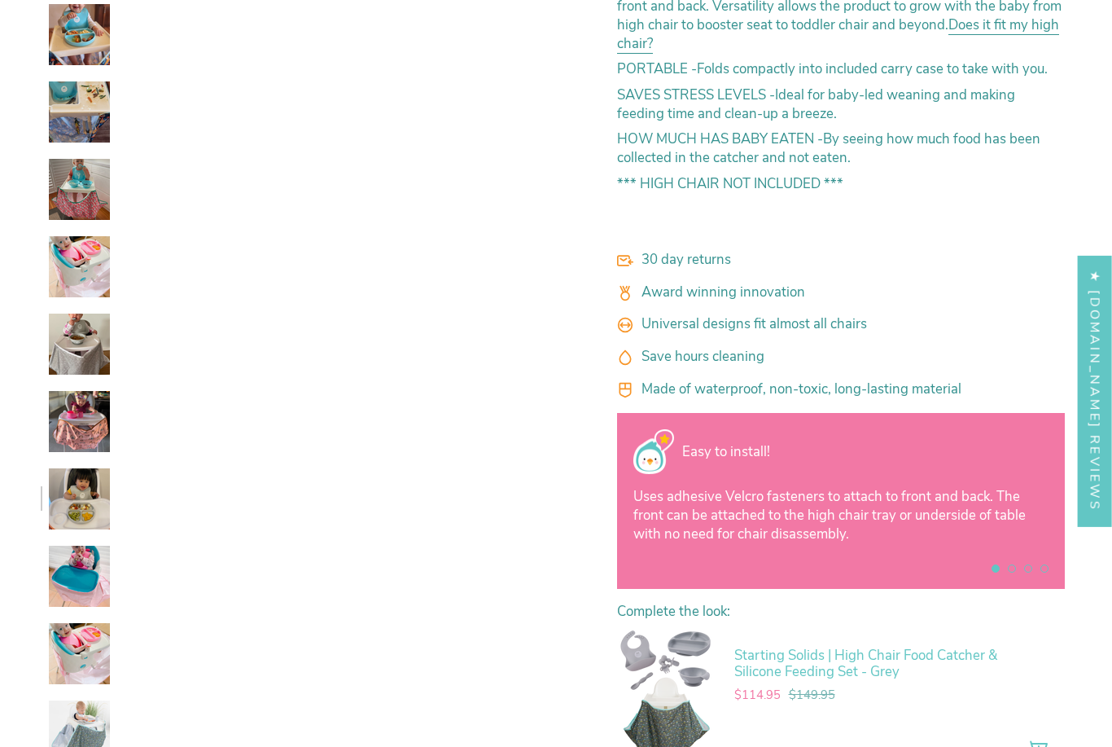
click at [73, 519] on img at bounding box center [79, 498] width 61 height 61
click at [76, 528] on img at bounding box center [79, 498] width 61 height 61
click at [65, 656] on img at bounding box center [79, 653] width 61 height 61
click at [71, 712] on img at bounding box center [79, 730] width 61 height 61
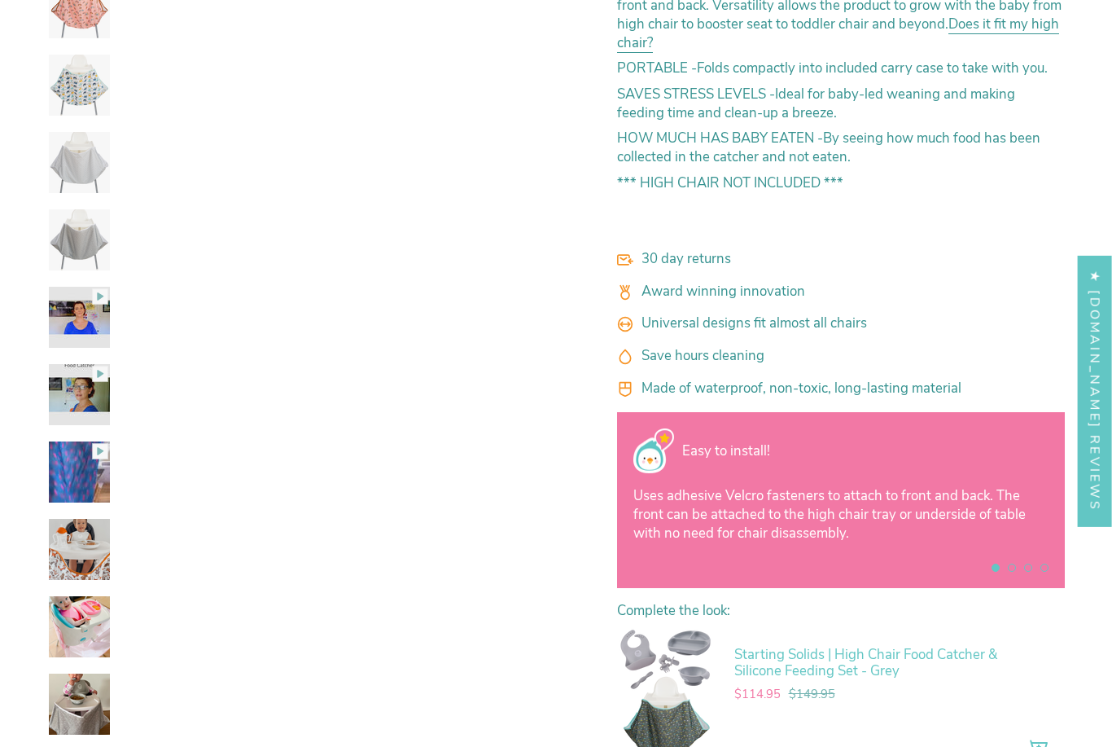
scroll to position [0, 0]
click at [831, 656] on p "Starting Solids | High Chair Food Catcher & Silicone Feeding Set - Grey" at bounding box center [875, 662] width 282 height 33
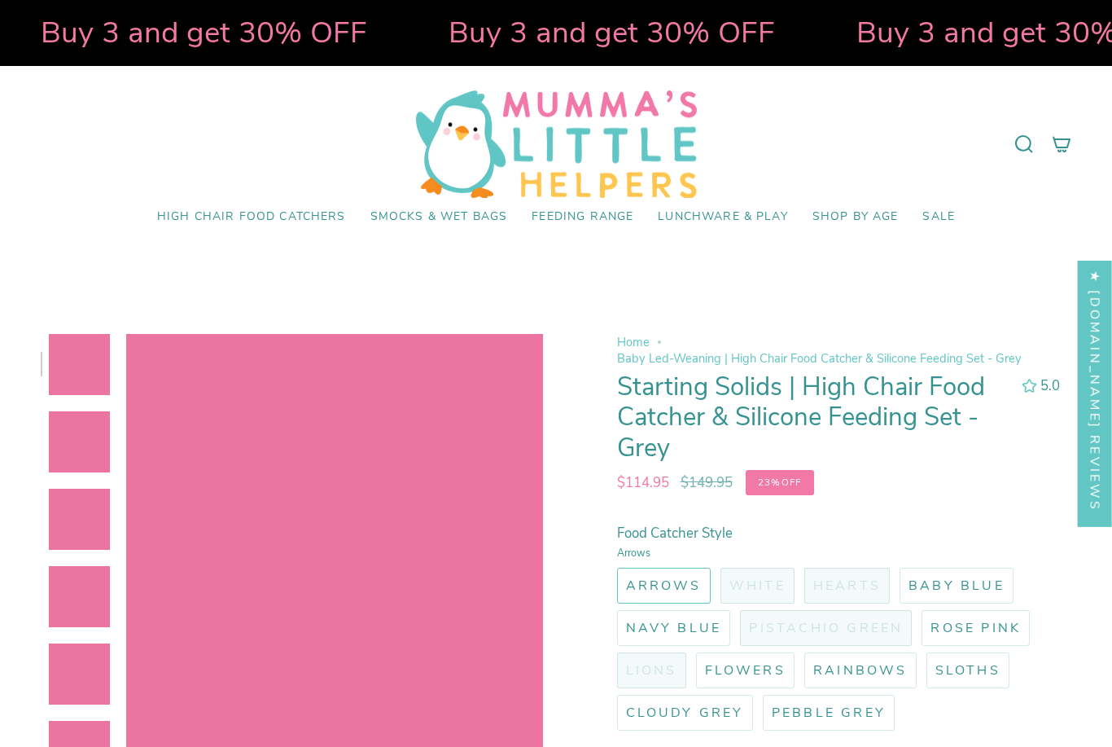
select select "pictures-first"
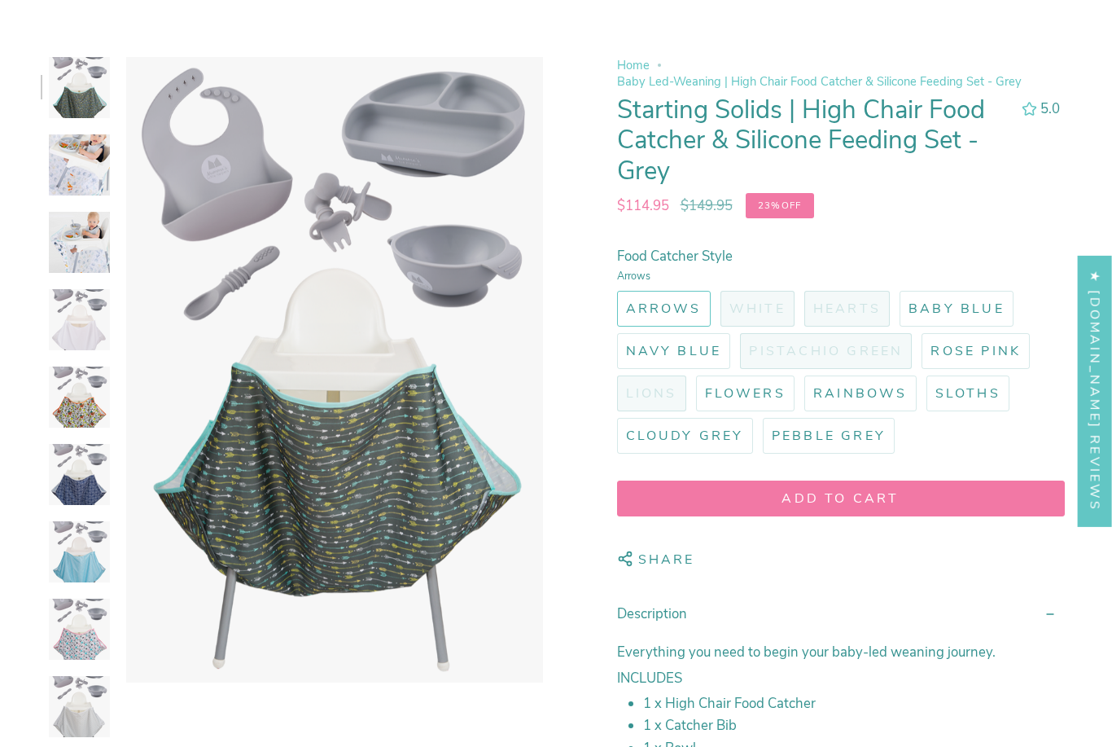
scroll to position [276, 0]
